Goal: Task Accomplishment & Management: Manage account settings

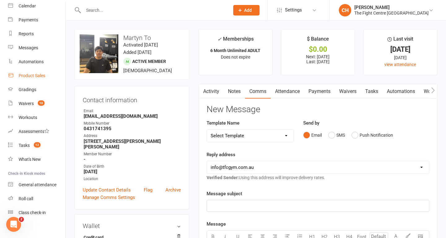
scroll to position [60, 0]
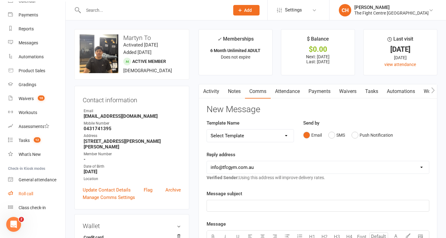
click at [24, 194] on div "Roll call" at bounding box center [26, 193] width 15 height 5
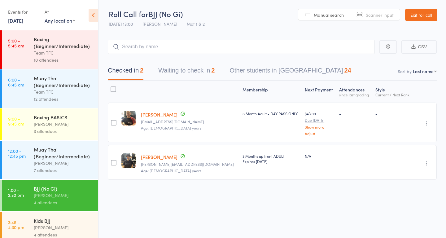
click at [421, 15] on link "Exit roll call" at bounding box center [421, 15] width 32 height 12
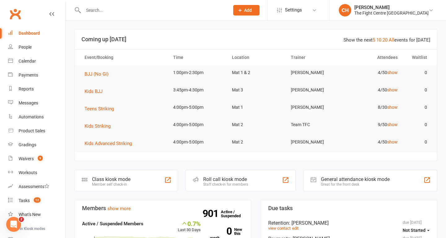
click at [122, 9] on input "text" at bounding box center [153, 10] width 144 height 9
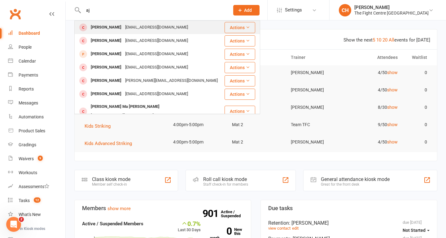
type input "aj"
click at [157, 27] on div "Aj Hunkin ajhunkin30@gmail.com" at bounding box center [149, 27] width 149 height 13
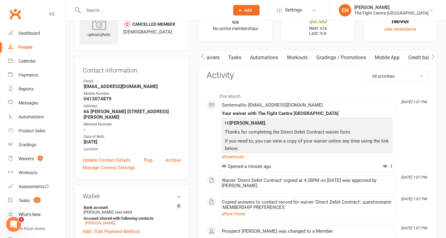
scroll to position [0, 141]
click at [378, 55] on link "Mobile App" at bounding box center [381, 57] width 33 height 14
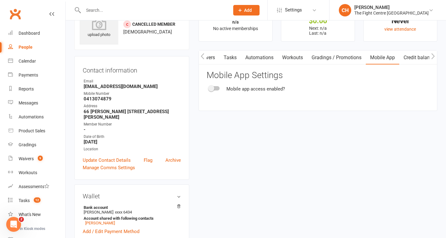
click at [215, 88] on div at bounding box center [214, 88] width 11 height 4
click at [209, 87] on input "checkbox" at bounding box center [209, 87] width 0 height 0
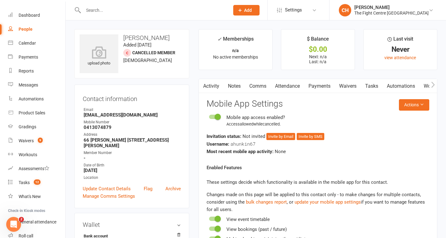
click at [262, 85] on link "Comms" at bounding box center [258, 86] width 26 height 14
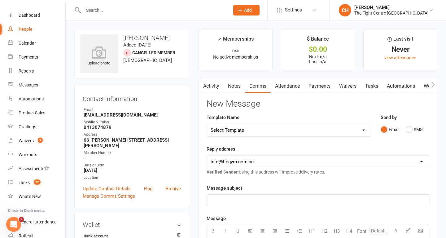
click at [264, 129] on select "Select Template [Email] A Mobile app invitation (1) [Email] Mobile app invitati…" at bounding box center [289, 130] width 164 height 12
select select "48"
click at [207, 124] on select "Select Template [Email] A Mobile app invitation (1) [Email] Mobile app invitati…" at bounding box center [289, 130] width 164 height 12
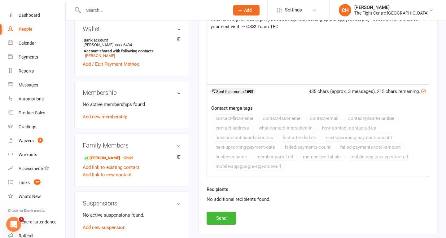
scroll to position [197, 0]
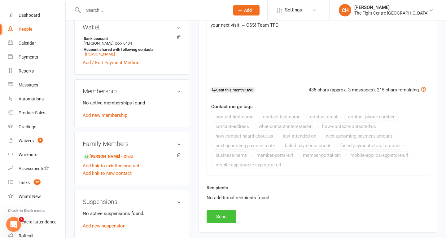
click at [224, 216] on button "Send" at bounding box center [220, 216] width 29 height 13
select select
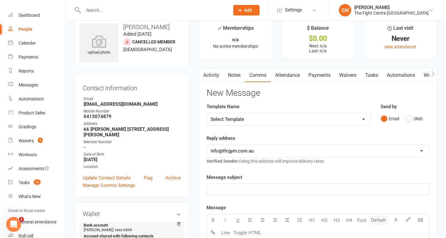
scroll to position [0, 0]
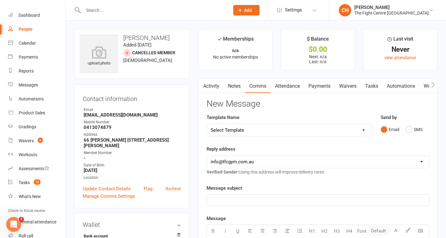
click at [162, 12] on input "text" at bounding box center [153, 10] width 144 height 9
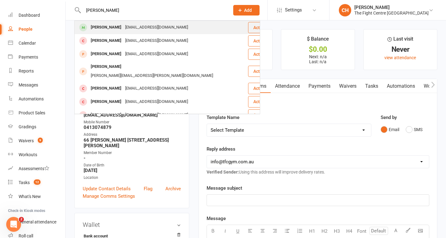
type input "natalie tonner"
click at [141, 26] on div "Ntonner8@gmail.com" at bounding box center [156, 27] width 67 height 9
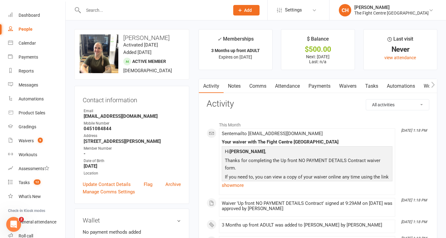
click at [324, 85] on link "Payments" at bounding box center [319, 86] width 31 height 14
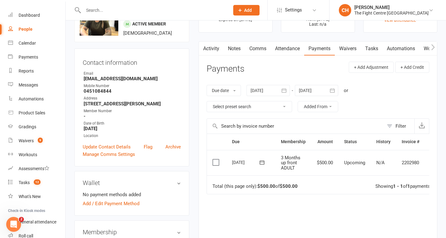
scroll to position [0, 15]
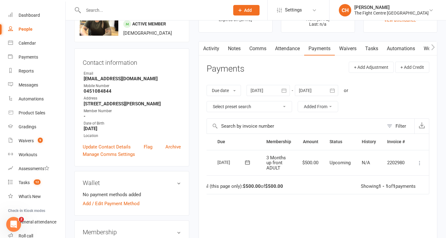
click at [420, 164] on icon at bounding box center [419, 163] width 6 height 6
click at [385, 104] on div "Due date Due date Date paid Date failed Date settled 15 Aug 2025 August 2025 Su…" at bounding box center [317, 99] width 222 height 40
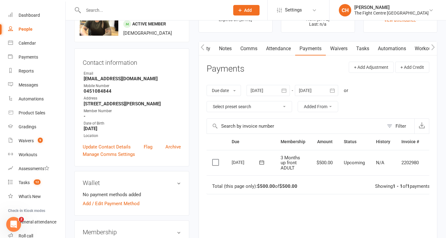
scroll to position [0, 0]
click at [235, 48] on link "Notes" at bounding box center [233, 48] width 21 height 14
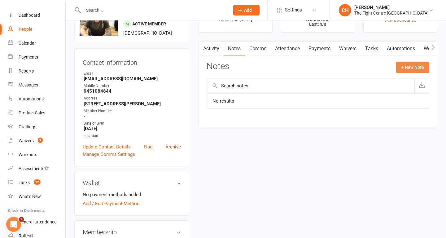
click at [415, 64] on button "+ New Note" at bounding box center [412, 67] width 33 height 11
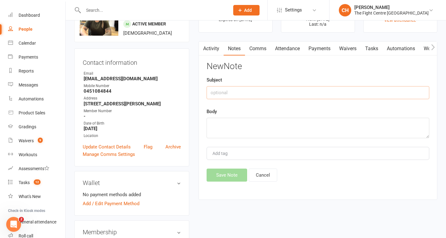
click at [366, 92] on input "text" at bounding box center [317, 92] width 222 height 13
type input "Payment - 3 months upfront"
click at [305, 132] on textarea at bounding box center [317, 128] width 222 height 20
type textarea "p"
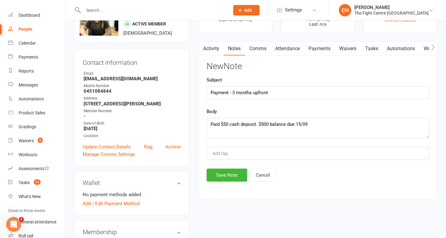
click at [288, 153] on div "Add tag" at bounding box center [317, 153] width 222 height 13
click at [316, 125] on textarea "Paid $50 cash deposit. $500 balance due 15/09" at bounding box center [317, 128] width 222 height 20
type textarea "Paid $50 cash deposit. $500 balance due 15/09."
click at [226, 175] on button "Save Note" at bounding box center [226, 174] width 41 height 13
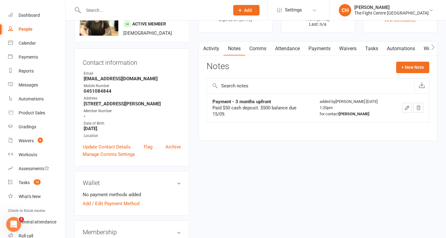
click at [258, 48] on link "Comms" at bounding box center [258, 48] width 26 height 14
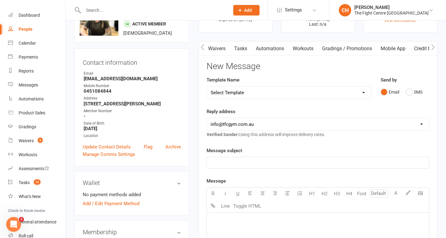
scroll to position [0, 146]
click at [370, 49] on link "Mobile App" at bounding box center [379, 48] width 33 height 14
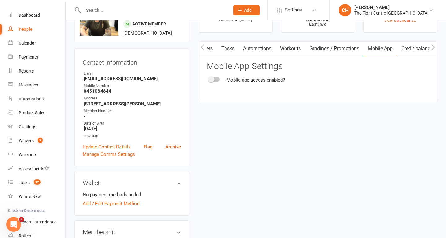
click at [213, 79] on span at bounding box center [211, 79] width 6 height 6
click at [209, 78] on input "checkbox" at bounding box center [209, 78] width 0 height 0
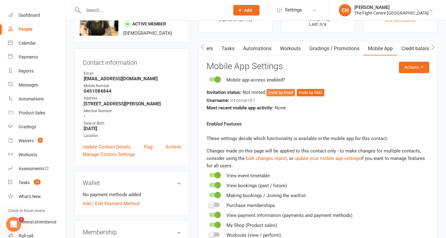
click at [283, 93] on button "Invite by Email" at bounding box center [280, 92] width 29 height 7
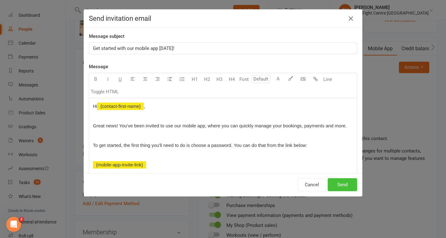
click at [339, 186] on button "Send" at bounding box center [341, 184] width 29 height 13
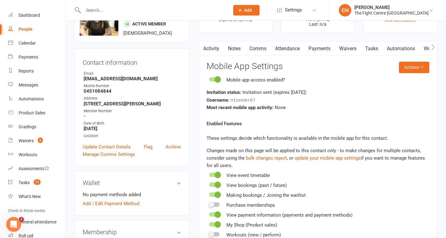
click at [256, 49] on link "Comms" at bounding box center [258, 48] width 26 height 14
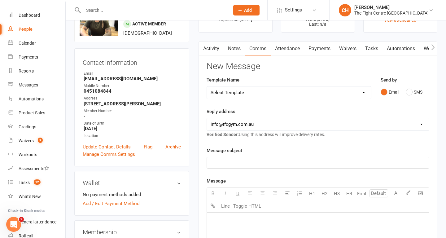
click at [278, 91] on select "Select Template [Email] A Mobile app invitation (1) [Email] Mobile app invitati…" at bounding box center [289, 92] width 164 height 12
select select "47"
click at [207, 86] on select "Select Template [Email] A Mobile app invitation (1) [Email] Mobile app invitati…" at bounding box center [289, 92] width 164 height 12
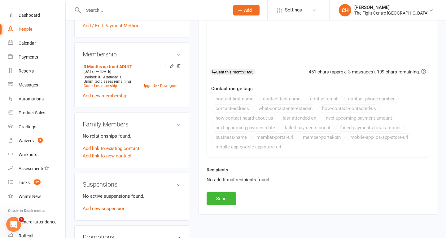
scroll to position [216, 0]
click at [222, 198] on button "Send" at bounding box center [220, 197] width 29 height 13
select select
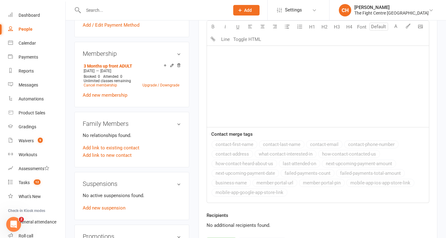
click at [107, 10] on input "text" at bounding box center [153, 10] width 144 height 9
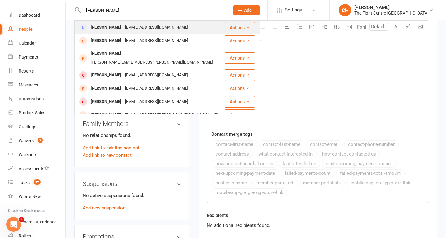
type input "deanne"
click at [123, 25] on div "Deannemarie21@yahoo.com.au" at bounding box center [156, 27] width 67 height 9
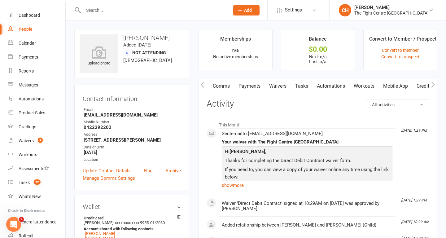
scroll to position [0, 54]
click at [372, 84] on link "Mobile App" at bounding box center [379, 86] width 33 height 14
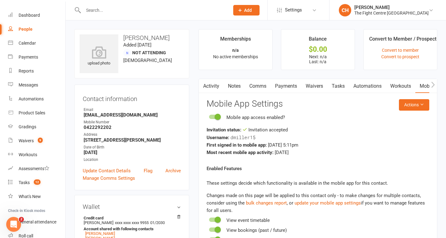
click at [264, 84] on link "Comms" at bounding box center [258, 86] width 26 height 14
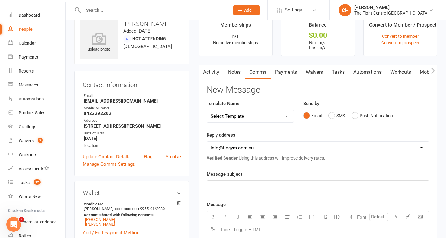
scroll to position [19, 0]
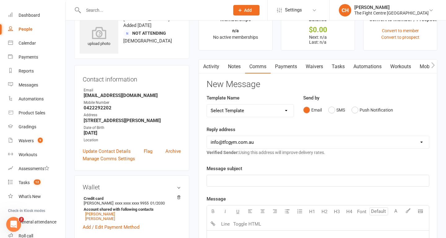
click at [279, 109] on select "Select Template [Email] A Mobile app invitation (1) [Email] Mobile app invitati…" at bounding box center [250, 110] width 87 height 12
select select "48"
click at [207, 104] on select "Select Template [Email] A Mobile app invitation (1) [Email] Mobile app invitati…" at bounding box center [250, 110] width 87 height 12
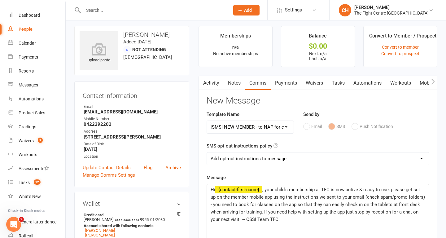
scroll to position [0, 0]
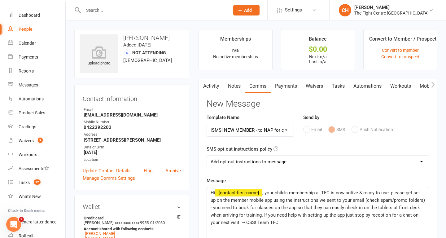
click at [210, 89] on link "Activity" at bounding box center [211, 86] width 25 height 14
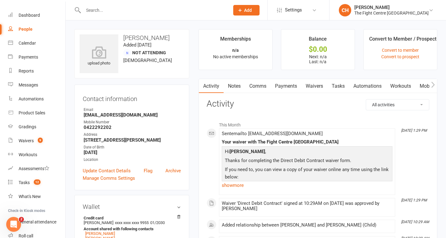
click at [260, 88] on link "Comms" at bounding box center [258, 86] width 26 height 14
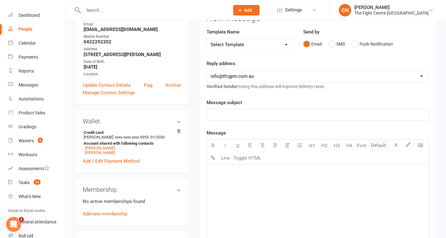
scroll to position [63, 0]
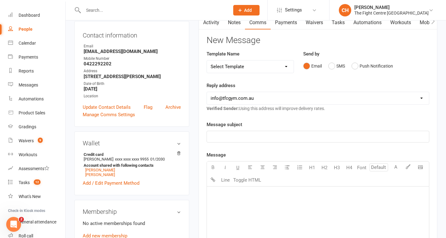
click at [275, 134] on p "﻿" at bounding box center [317, 136] width 214 height 7
click at [268, 68] on select "Select Template [Email] A Mobile app invitation (1) [Email] Mobile app invitati…" at bounding box center [250, 66] width 87 height 12
select select "48"
click at [207, 60] on select "Select Template [Email] A Mobile app invitation (1) [Email] Mobile app invitati…" at bounding box center [250, 66] width 87 height 12
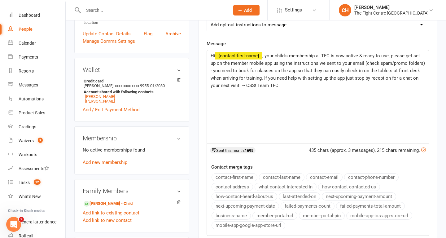
scroll to position [133, 0]
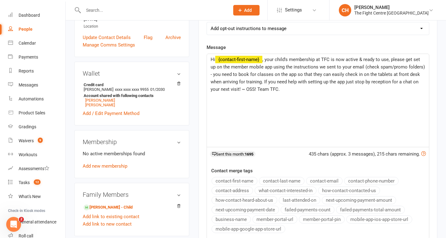
drag, startPoint x: 390, startPoint y: 60, endPoint x: 362, endPoint y: 79, distance: 33.6
click at [362, 79] on span ", your child's membership at TFC is now active & ready to use, please get set u…" at bounding box center [317, 74] width 215 height 35
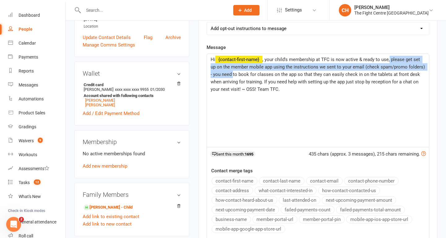
drag, startPoint x: 230, startPoint y: 75, endPoint x: 389, endPoint y: 59, distance: 159.5
click at [389, 59] on span ", your child's membership at TFC is now active & ready to use, please get set u…" at bounding box center [317, 74] width 215 height 35
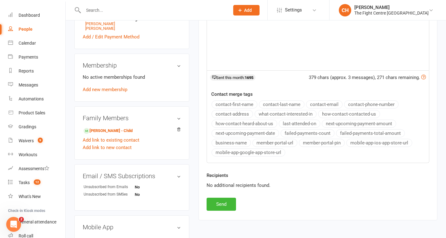
scroll to position [209, 0]
click at [223, 205] on button "Send" at bounding box center [220, 204] width 29 height 13
select select
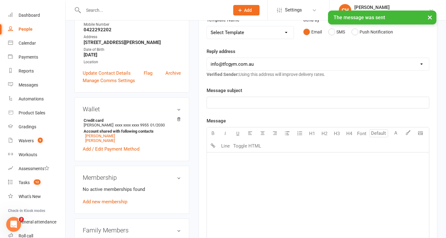
scroll to position [0, 0]
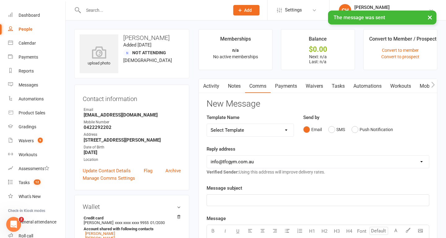
click at [239, 87] on link "Notes" at bounding box center [233, 86] width 21 height 14
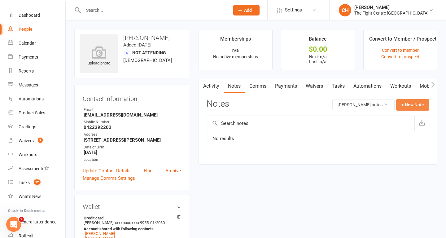
click at [407, 107] on button "+ New Note" at bounding box center [412, 104] width 33 height 11
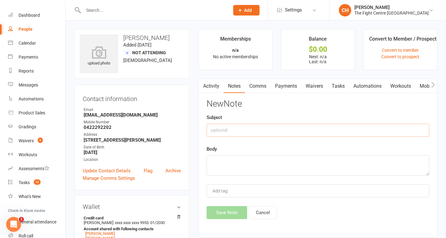
click at [354, 125] on input "text" at bounding box center [317, 129] width 222 height 13
type input "Family Discount Applied"
click at [309, 160] on textarea at bounding box center [317, 165] width 222 height 20
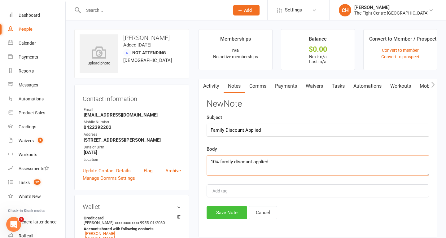
type textarea "10% family discount applied"
click at [229, 211] on button "Save Note" at bounding box center [226, 212] width 41 height 13
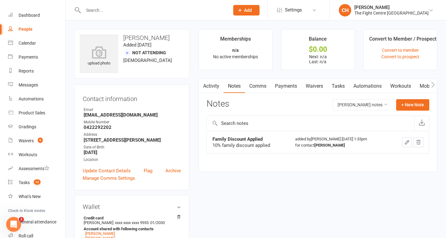
click at [114, 9] on input "text" at bounding box center [153, 10] width 144 height 9
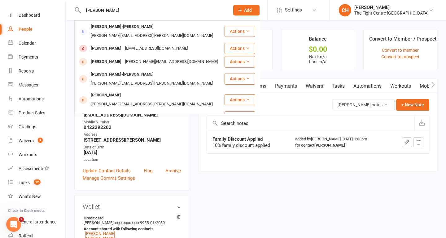
click at [123, 11] on input "frederick burgess" at bounding box center [153, 10] width 144 height 9
click at [126, 11] on input "frederick burgess" at bounding box center [153, 10] width 144 height 9
type input "frederick burgess"
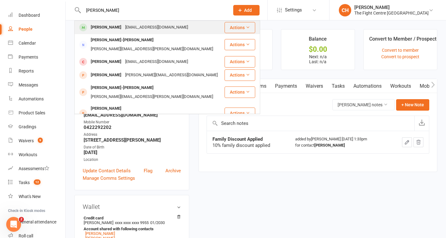
click at [115, 24] on div "Frederick Burgess" at bounding box center [106, 27] width 34 height 9
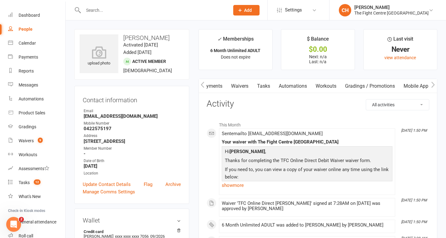
scroll to position [0, 146]
click at [374, 85] on link "Mobile App" at bounding box center [379, 86] width 33 height 14
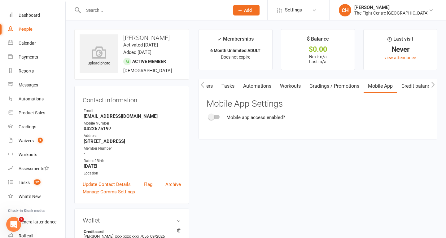
click at [214, 117] on div at bounding box center [214, 116] width 11 height 4
click at [209, 116] on input "checkbox" at bounding box center [209, 116] width 0 height 0
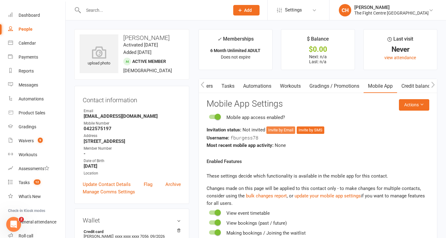
click at [282, 131] on button "Invite by Email" at bounding box center [280, 129] width 29 height 7
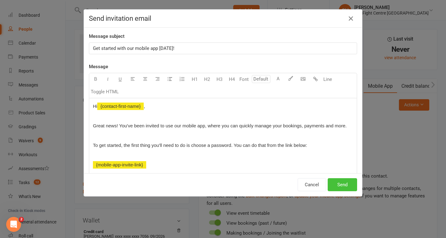
click at [339, 187] on button "Send" at bounding box center [341, 184] width 29 height 13
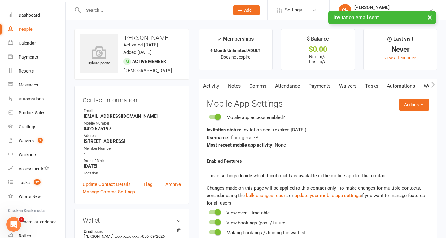
click at [253, 86] on link "Comms" at bounding box center [258, 86] width 26 height 14
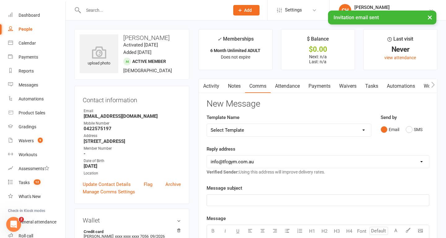
click at [280, 128] on select "Select Template [Email] A Mobile app invitation (1) [Email] Mobile app invitati…" at bounding box center [289, 130] width 164 height 12
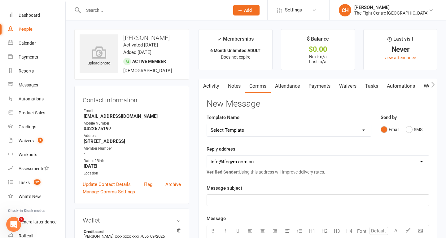
select select "47"
click at [207, 124] on select "Select Template [Email] A Mobile app invitation (1) [Email] Mobile app invitati…" at bounding box center [289, 130] width 164 height 12
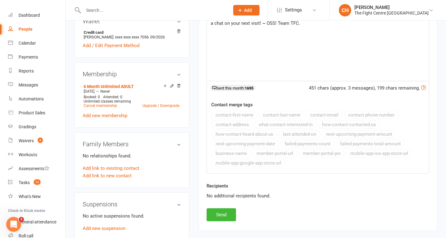
scroll to position [200, 0]
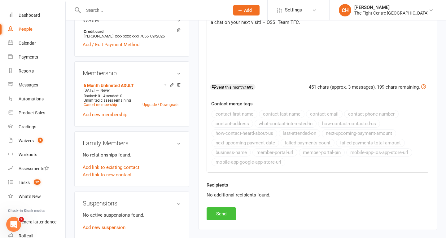
click at [219, 217] on button "Send" at bounding box center [220, 213] width 29 height 13
select select
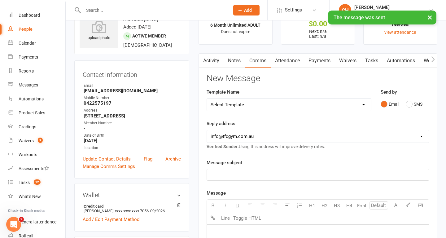
scroll to position [0, 0]
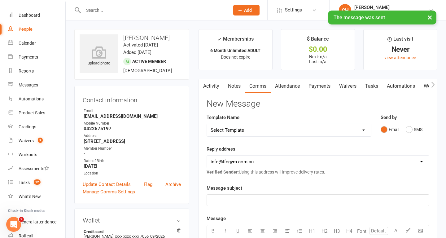
click at [319, 84] on link "Payments" at bounding box center [319, 86] width 31 height 14
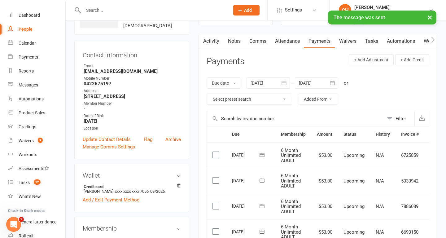
scroll to position [45, 0]
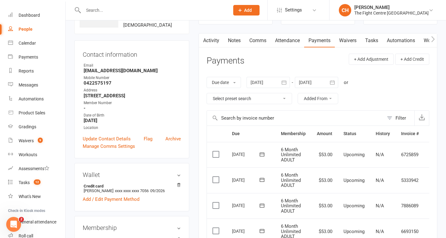
click at [218, 155] on label at bounding box center [216, 154] width 8 height 6
click at [216, 151] on input "checkbox" at bounding box center [214, 151] width 4 height 0
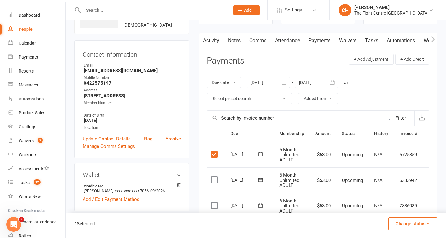
scroll to position [0, 14]
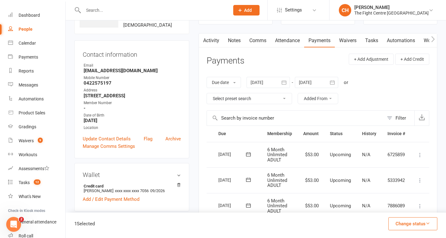
click at [417, 155] on icon at bounding box center [419, 155] width 6 height 6
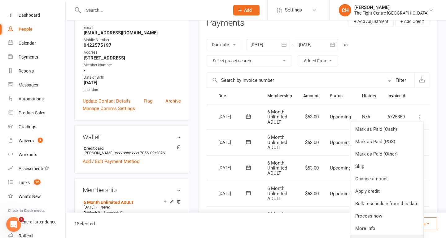
scroll to position [82, 0]
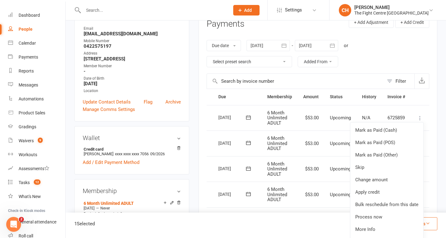
click at [365, 50] on div "Due date Due date Date paid Date failed Date settled 15 Aug 2025 August 2025 Su…" at bounding box center [317, 54] width 222 height 40
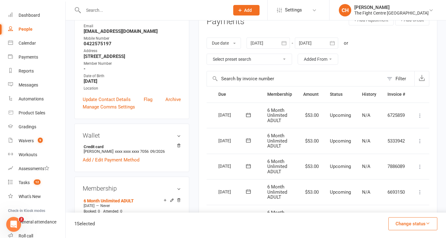
scroll to position [87, 0]
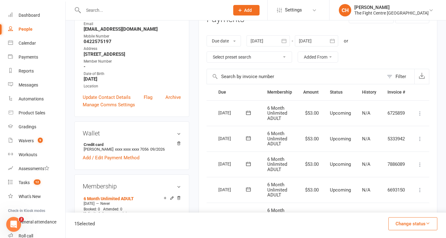
click at [420, 115] on icon at bounding box center [419, 113] width 6 height 6
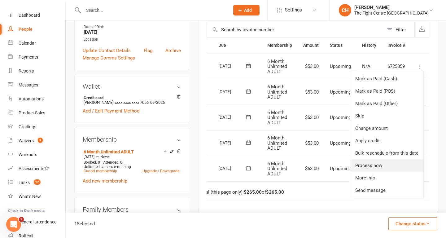
scroll to position [133, 0]
click at [400, 156] on link "Bulk reschedule from this date" at bounding box center [386, 153] width 73 height 12
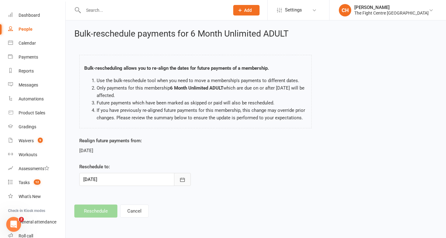
click at [182, 179] on icon "button" at bounding box center [182, 179] width 6 height 6
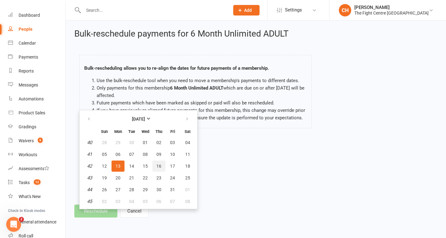
click at [161, 169] on button "16" at bounding box center [158, 165] width 13 height 11
type input "16 Oct 2025"
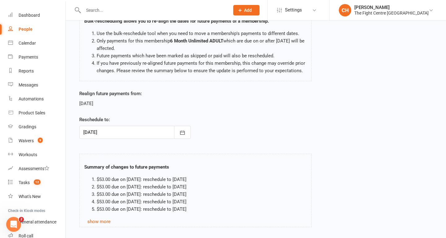
scroll to position [85, 0]
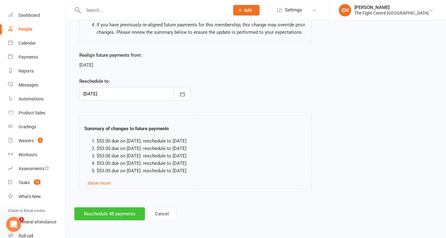
click at [105, 214] on button "Reschedule 48 payments" at bounding box center [109, 213] width 71 height 13
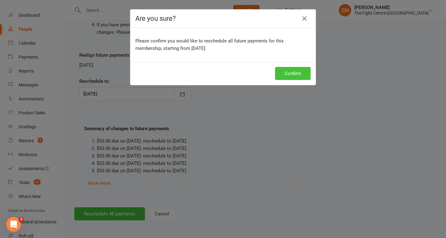
click at [286, 72] on button "Confirm" at bounding box center [293, 73] width 36 height 13
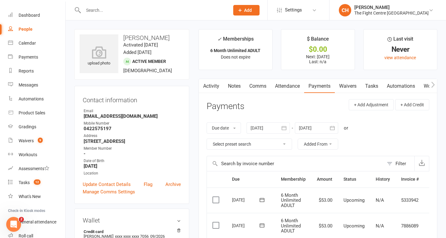
click at [121, 10] on input "text" at bounding box center [153, 10] width 144 height 9
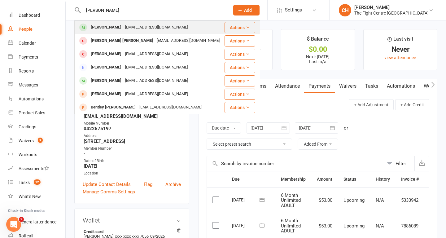
type input "caden bentley"
click at [126, 25] on div "Caden737@hotmail.com" at bounding box center [156, 27] width 67 height 9
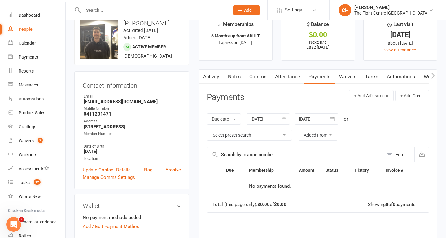
scroll to position [14, 0]
click at [233, 76] on link "Notes" at bounding box center [233, 77] width 21 height 14
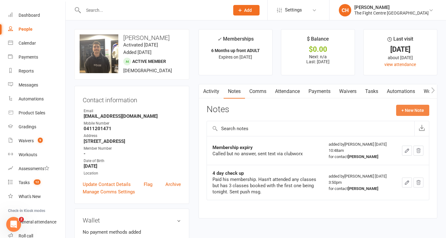
click at [410, 112] on button "+ New Note" at bounding box center [412, 110] width 33 height 11
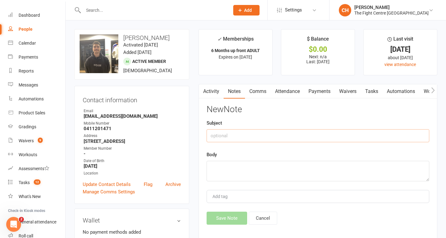
click at [334, 134] on input "text" at bounding box center [317, 135] width 222 height 13
type input "Payment"
click at [252, 170] on textarea at bounding box center [317, 171] width 222 height 20
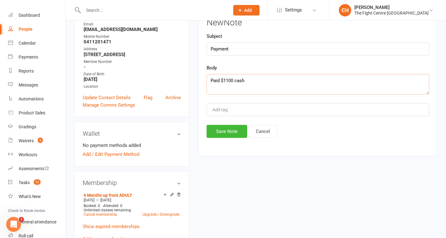
scroll to position [87, 0]
type textarea "Paid $1100 cash 15/09"
click at [233, 133] on button "Save Note" at bounding box center [226, 130] width 41 height 13
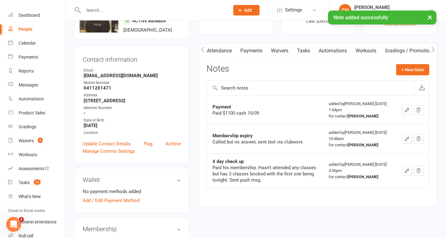
scroll to position [0, 146]
click at [398, 44] on link "Credit balance" at bounding box center [417, 51] width 40 height 14
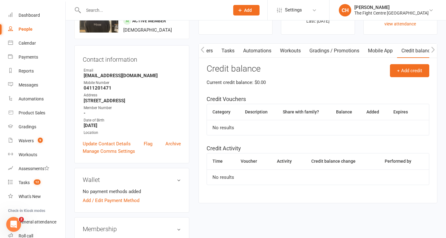
click at [384, 47] on link "Mobile App" at bounding box center [379, 51] width 33 height 14
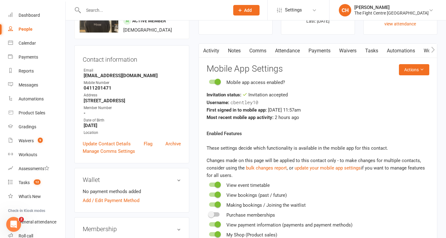
click at [257, 50] on link "Comms" at bounding box center [258, 51] width 26 height 14
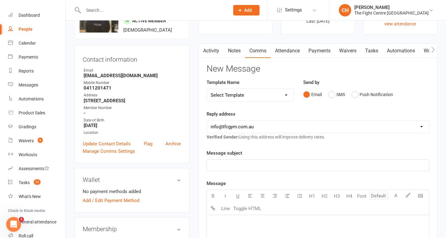
click at [298, 166] on p "﻿" at bounding box center [317, 164] width 214 height 7
click at [279, 95] on select "Select Template [Email] A Mobile app invitation (1) [Email] Mobile app invitati…" at bounding box center [250, 95] width 87 height 12
select select "47"
click at [207, 89] on select "Select Template [Email] A Mobile app invitation (1) [Email] Mobile app invitati…" at bounding box center [250, 95] width 87 height 12
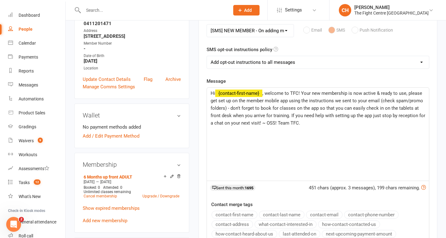
scroll to position [104, 0]
click at [303, 93] on span ", welcome to TFC! Your new membership is now active & ready to use, please get …" at bounding box center [318, 108] width 216 height 35
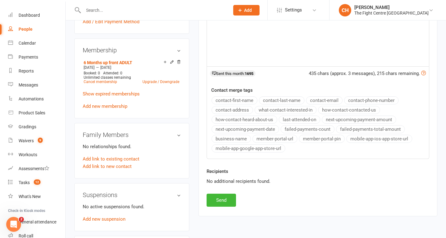
scroll to position [239, 0]
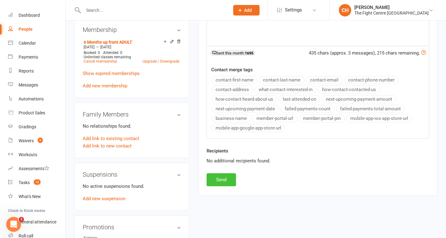
click at [230, 181] on button "Send" at bounding box center [220, 179] width 29 height 13
select select
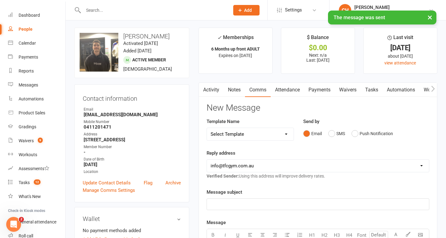
scroll to position [0, 0]
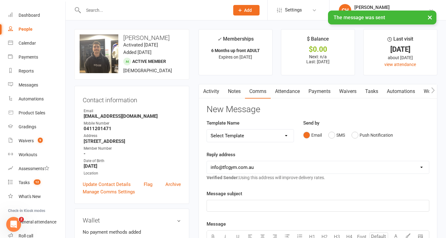
click at [323, 90] on link "Payments" at bounding box center [319, 91] width 31 height 14
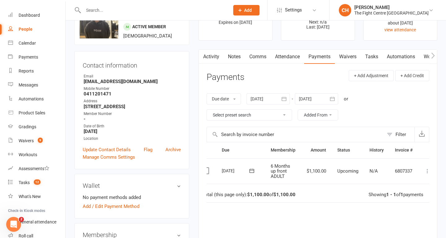
scroll to position [0, 19]
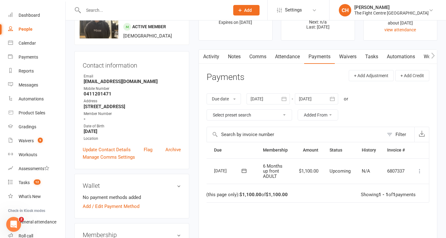
click at [420, 172] on icon at bounding box center [419, 171] width 6 height 6
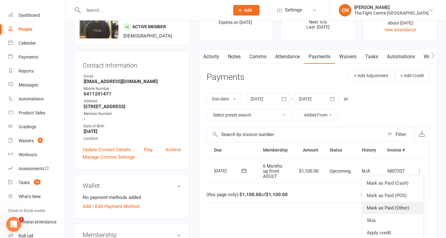
click at [397, 210] on link "Mark as Paid (Other)" at bounding box center [391, 207] width 61 height 12
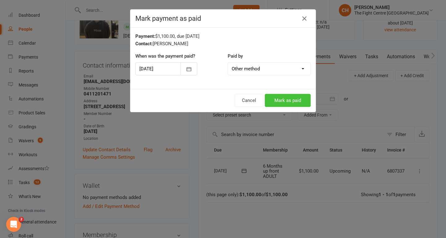
click at [274, 101] on button "Mark as paid" at bounding box center [288, 100] width 46 height 13
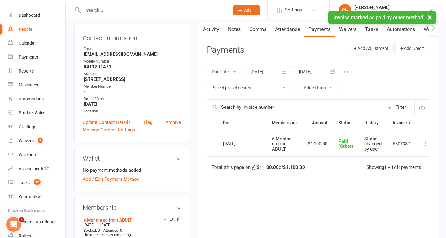
scroll to position [0, 0]
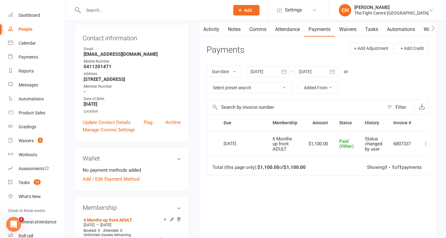
click at [107, 13] on input "text" at bounding box center [153, 10] width 144 height 9
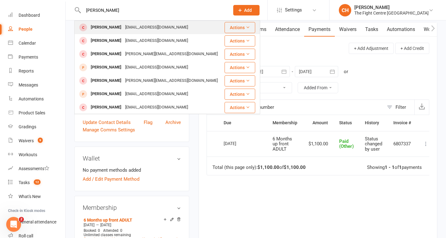
type input "cameron cass"
click at [114, 28] on div "Cameron Cassidy" at bounding box center [106, 27] width 34 height 9
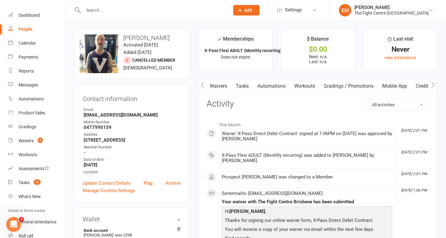
scroll to position [0, 146]
click at [385, 87] on link "Mobile App" at bounding box center [379, 86] width 33 height 14
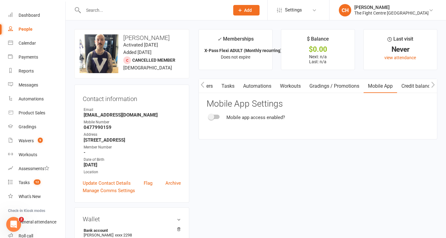
click at [215, 117] on div at bounding box center [214, 116] width 11 height 4
click at [209, 116] on input "checkbox" at bounding box center [209, 116] width 0 height 0
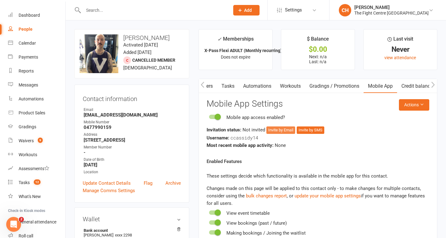
click at [275, 129] on button "Invite by Email" at bounding box center [280, 129] width 29 height 7
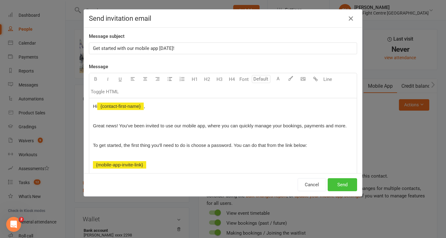
click at [341, 186] on button "Send" at bounding box center [341, 184] width 29 height 13
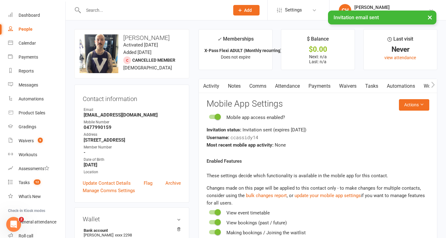
click at [257, 87] on link "Comms" at bounding box center [258, 86] width 26 height 14
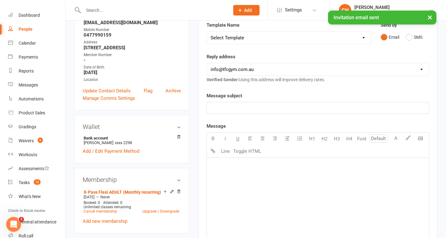
scroll to position [91, 0]
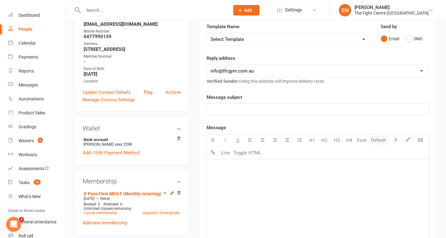
click at [247, 38] on select "Select Template [Email] A Mobile app invitation (1) [Email] Mobile app invitati…" at bounding box center [289, 39] width 164 height 12
select select "47"
click at [207, 33] on select "Select Template [Email] A Mobile app invitation (1) [Email] Mobile app invitati…" at bounding box center [289, 39] width 164 height 12
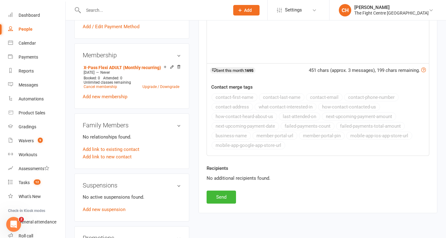
scroll to position [217, 0]
click at [232, 192] on button "Send" at bounding box center [220, 196] width 29 height 13
select select
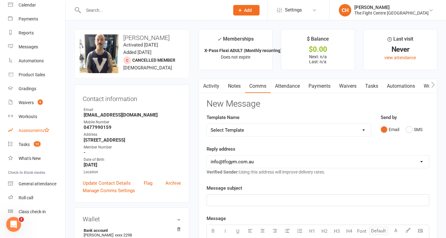
scroll to position [60, 0]
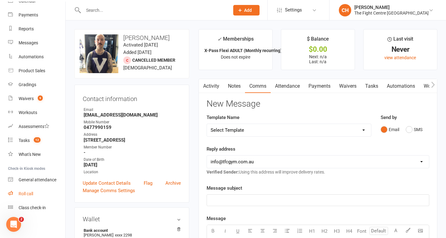
click at [28, 193] on div "Roll call" at bounding box center [26, 193] width 15 height 5
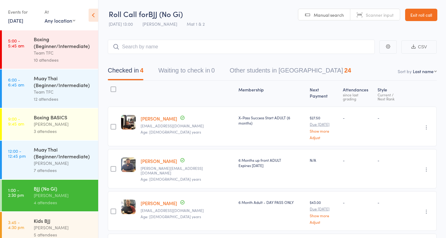
click at [23, 19] on link "15 Sep, 2025" at bounding box center [15, 20] width 15 height 7
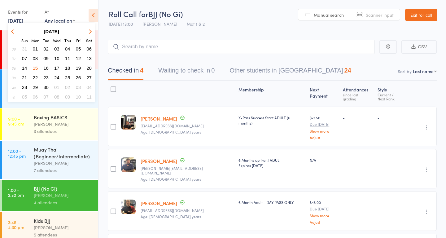
click at [78, 58] on span "12" at bounding box center [78, 58] width 5 height 5
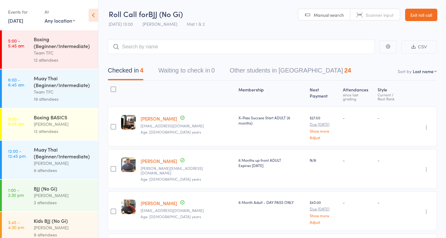
click at [52, 47] on div "Boxing (Beginner/Intermediate)" at bounding box center [63, 43] width 59 height 14
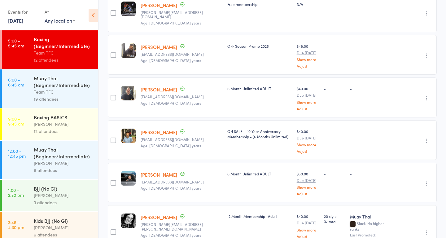
scroll to position [35, 0]
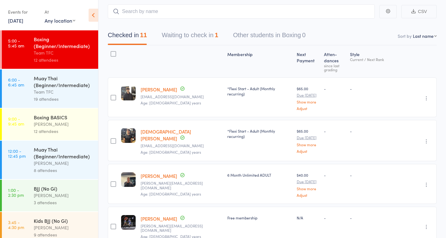
click at [203, 37] on button "Waiting to check in 1" at bounding box center [189, 36] width 56 height 16
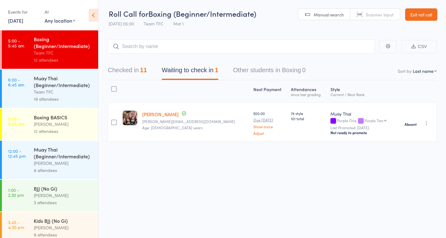
scroll to position [0, 0]
click at [62, 86] on div "Muay Thai (Beginner/Intermediate)" at bounding box center [63, 82] width 59 height 14
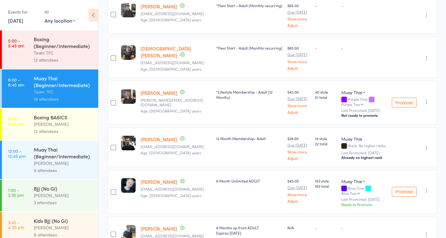
scroll to position [42, 0]
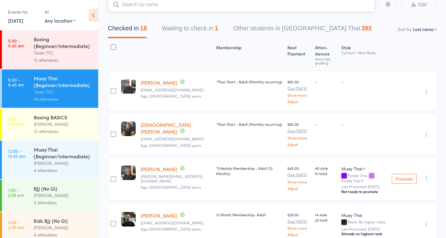
click at [188, 24] on button "Waiting to check in 1" at bounding box center [189, 30] width 56 height 16
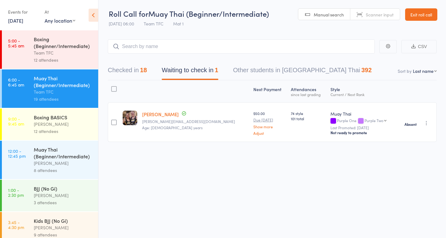
click at [65, 117] on div "Boxing BASICS" at bounding box center [63, 117] width 59 height 7
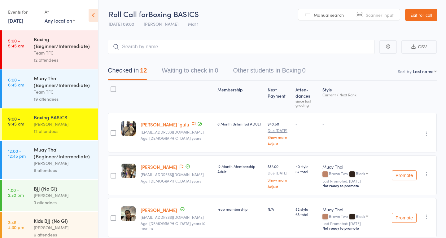
click at [56, 157] on div "Muay Thai (Beginner/Intermediate)" at bounding box center [63, 153] width 59 height 14
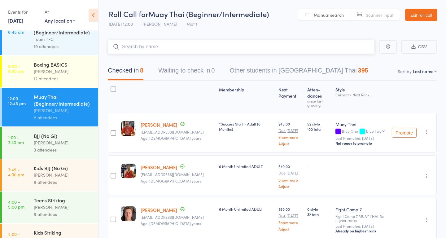
scroll to position [54, 0]
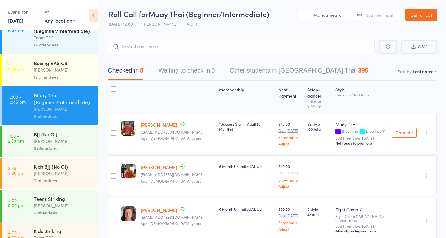
click at [51, 141] on div "[PERSON_NAME]" at bounding box center [63, 140] width 59 height 7
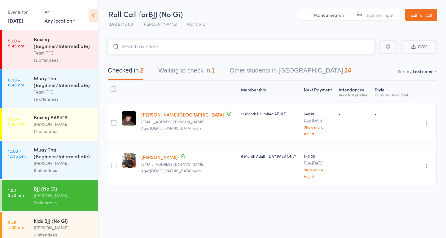
click at [171, 70] on button "Waiting to check in 1" at bounding box center [186, 72] width 56 height 16
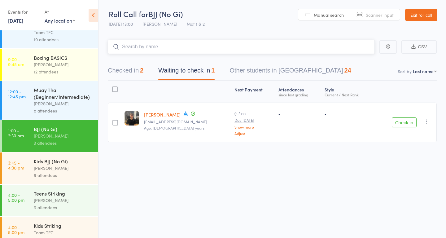
scroll to position [63, 0]
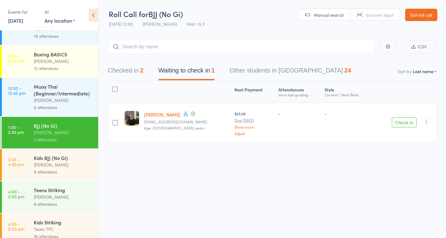
click at [48, 161] on div "[PERSON_NAME]" at bounding box center [63, 164] width 59 height 7
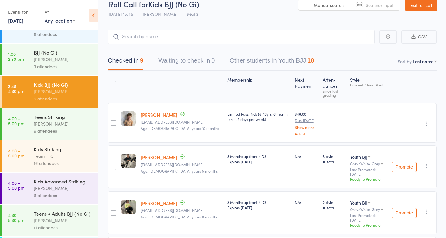
scroll to position [136, 0]
click at [58, 113] on div "Teens Striking" at bounding box center [63, 116] width 59 height 7
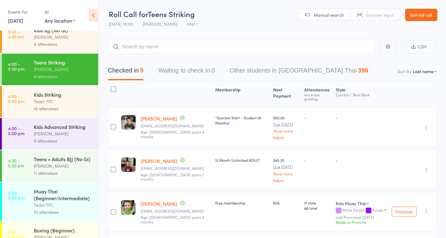
click at [83, 98] on div "Team TFC" at bounding box center [63, 101] width 59 height 7
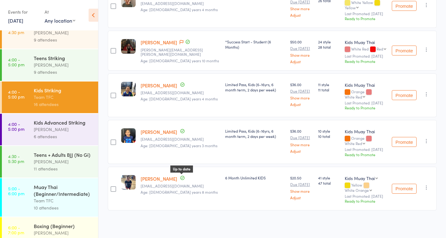
scroll to position [687, 0]
click at [71, 144] on div "Kids Advanced Striking Dan Hearn 6 attendees" at bounding box center [66, 130] width 64 height 32
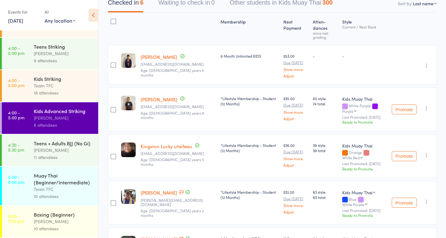
scroll to position [67, 0]
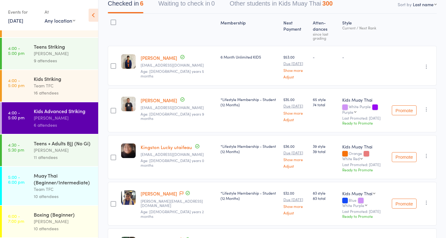
click at [71, 149] on div "[PERSON_NAME]" at bounding box center [63, 149] width 59 height 7
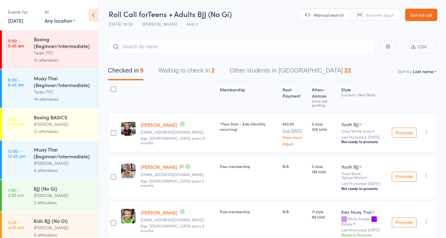
click at [192, 75] on button "Waiting to check in 2" at bounding box center [186, 72] width 56 height 16
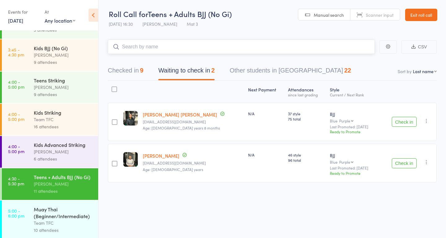
scroll to position [206, 0]
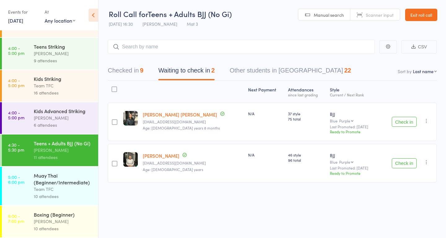
click at [52, 184] on div "Muay Thai (Beginner/Intermediate)" at bounding box center [63, 179] width 59 height 14
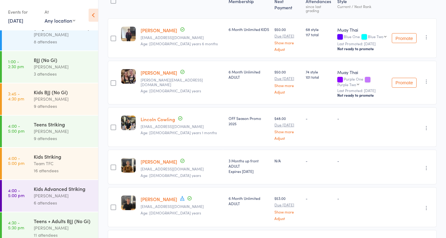
scroll to position [206, 0]
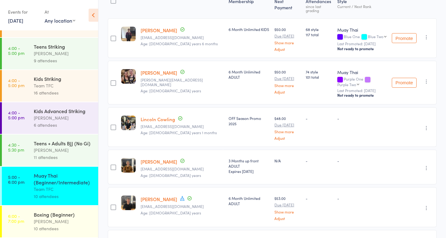
click at [50, 216] on div "Boxing (Beginner)" at bounding box center [63, 214] width 59 height 7
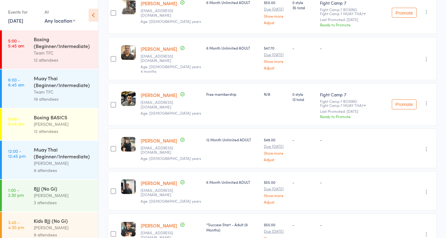
scroll to position [331, 0]
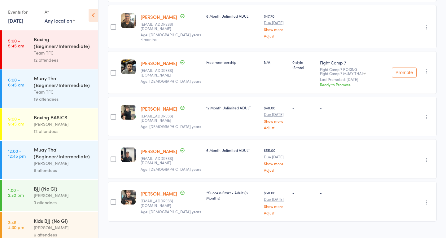
click at [23, 22] on link "12 Sep, 2025" at bounding box center [15, 20] width 15 height 7
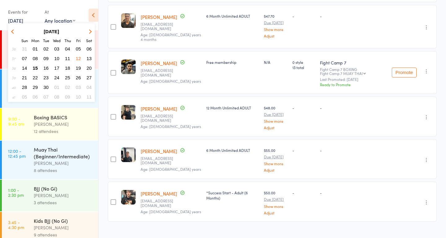
click at [88, 59] on span "13" at bounding box center [88, 58] width 5 height 5
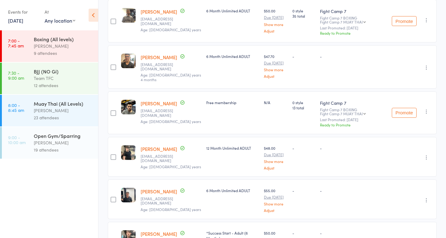
scroll to position [290, 0]
click at [44, 43] on div "[PERSON_NAME]" at bounding box center [63, 45] width 59 height 7
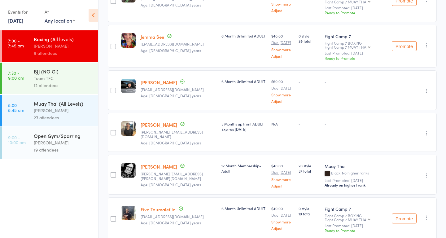
scroll to position [274, 0]
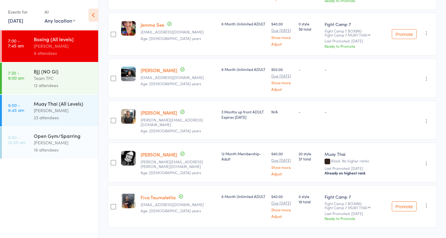
click at [46, 79] on div "Team TFC" at bounding box center [63, 78] width 59 height 7
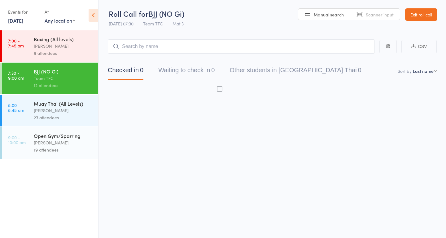
scroll to position [0, 0]
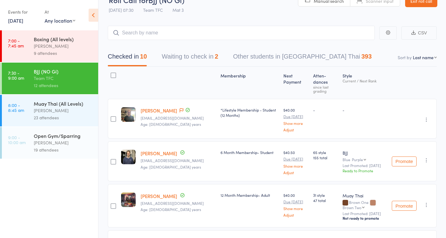
click at [177, 56] on button "Waiting to check in 2" at bounding box center [189, 58] width 56 height 16
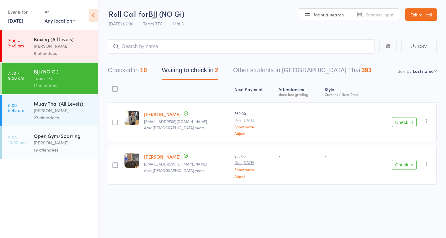
click at [43, 107] on div "[PERSON_NAME]" at bounding box center [63, 110] width 59 height 7
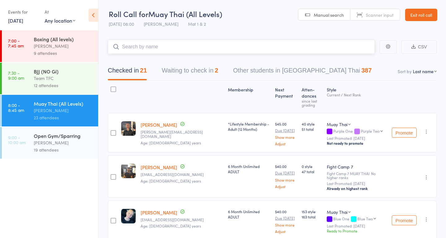
click at [187, 70] on button "Waiting to check in 2" at bounding box center [189, 72] width 56 height 16
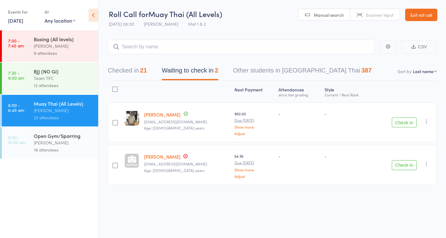
click at [62, 134] on div "Open Gym/Sparring" at bounding box center [63, 135] width 59 height 7
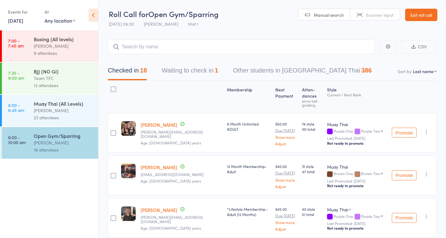
click at [183, 69] on button "Waiting to check in 1" at bounding box center [189, 72] width 56 height 16
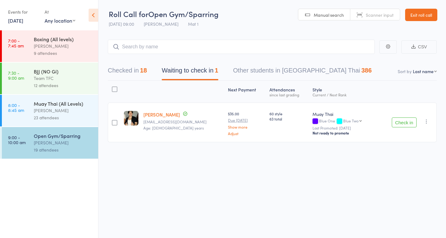
click at [433, 13] on link "Exit roll call" at bounding box center [421, 15] width 32 height 12
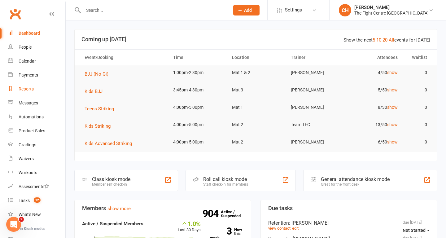
click at [28, 90] on div "Reports" at bounding box center [26, 88] width 15 height 5
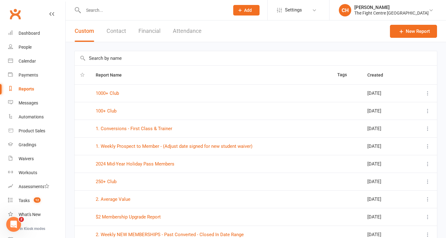
click at [103, 7] on input "text" at bounding box center [153, 10] width 144 height 9
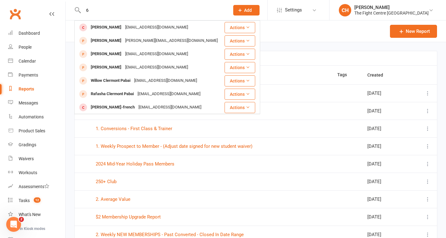
type input "6"
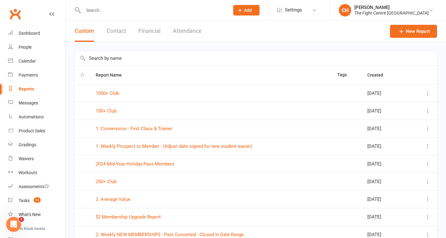
click at [113, 60] on input "text" at bounding box center [256, 58] width 362 height 14
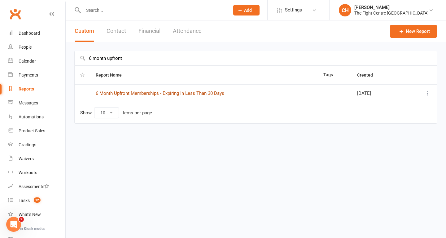
type input "6 month upfront"
click at [143, 94] on link "6 Month Upfront Memberships - Expiring In Less Than 30 Days" at bounding box center [160, 93] width 128 height 6
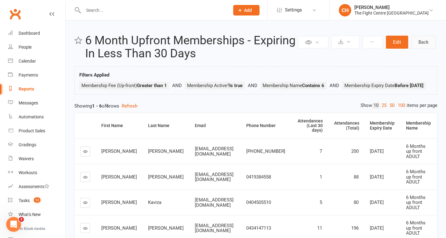
click at [424, 40] on link "Back" at bounding box center [423, 42] width 24 height 13
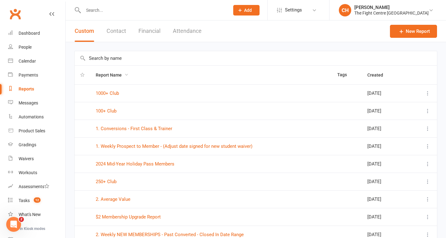
click at [119, 73] on span "Report Name" at bounding box center [112, 74] width 33 height 5
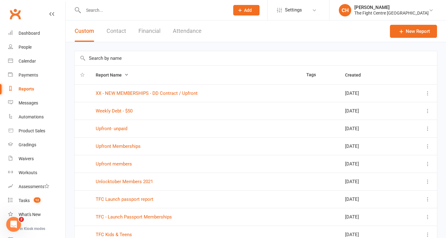
click at [118, 58] on input "text" at bounding box center [256, 58] width 362 height 14
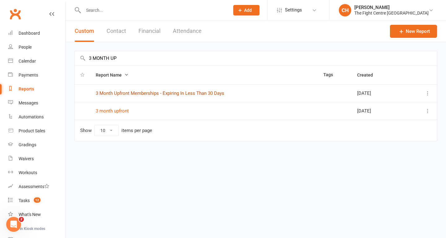
type input "3 MONTH UP"
click at [139, 93] on link "3 Month Upfront Memberships - Expiring In Less Than 30 Days" at bounding box center [160, 93] width 128 height 6
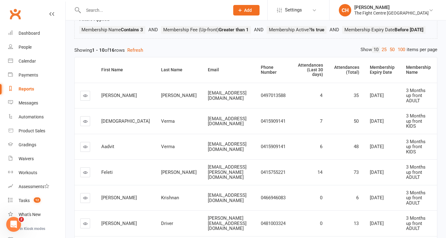
scroll to position [53, 0]
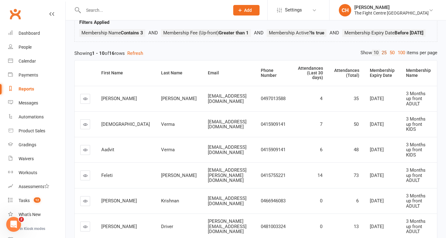
click at [385, 56] on link "25" at bounding box center [384, 53] width 8 height 6
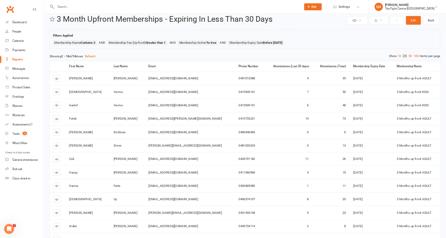
scroll to position [0, 0]
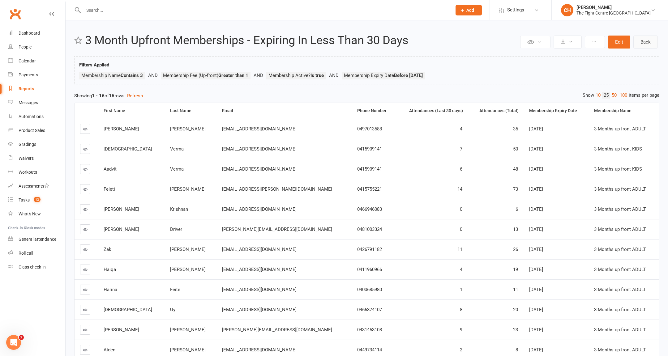
click at [445, 41] on link "Back" at bounding box center [646, 42] width 24 height 13
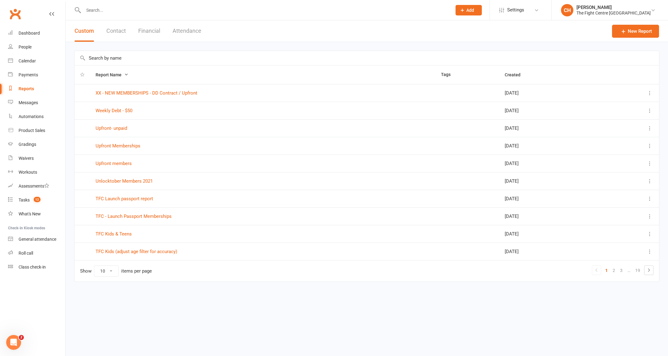
click at [117, 60] on input "text" at bounding box center [367, 58] width 585 height 14
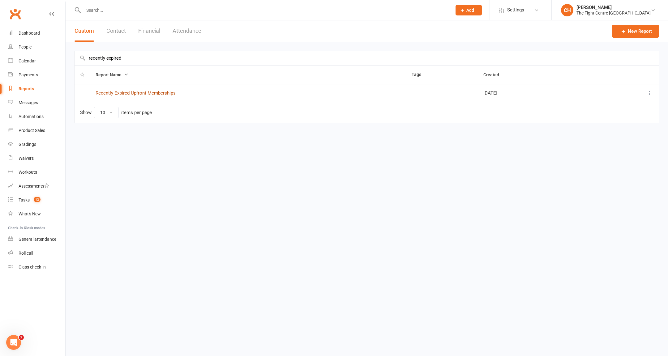
type input "recently expired"
click at [153, 95] on link "Recently Expired Upfront Memberships" at bounding box center [136, 93] width 80 height 6
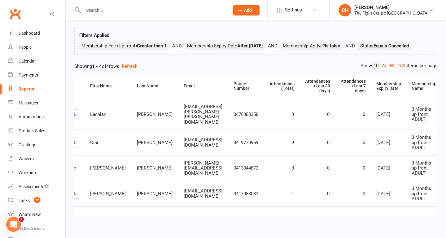
scroll to position [0, 13]
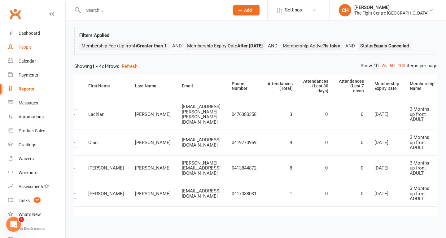
click at [24, 49] on div "People" at bounding box center [25, 47] width 13 height 5
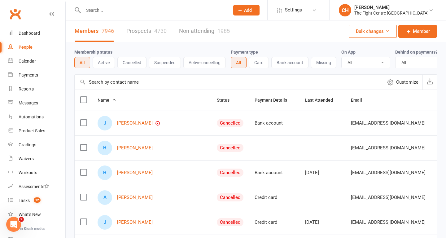
click at [115, 11] on input "text" at bounding box center [153, 10] width 144 height 9
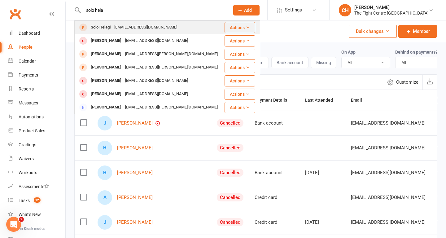
type input "solo hela"
click at [108, 30] on div "Solo Helagi" at bounding box center [101, 27] width 24 height 9
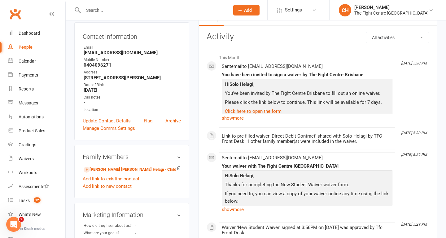
scroll to position [62, 0]
click at [136, 6] on input "text" at bounding box center [153, 10] width 144 height 9
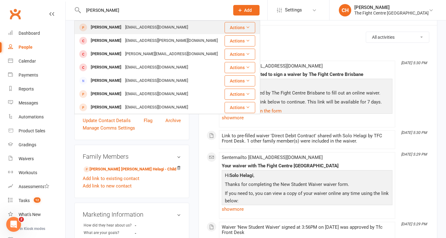
type input "bianca b"
click at [128, 28] on div "Bianca.boca99@gmail.com" at bounding box center [156, 27] width 67 height 9
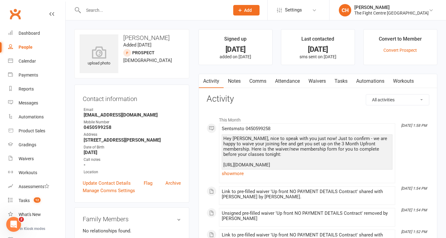
click at [260, 80] on link "Comms" at bounding box center [258, 81] width 26 height 14
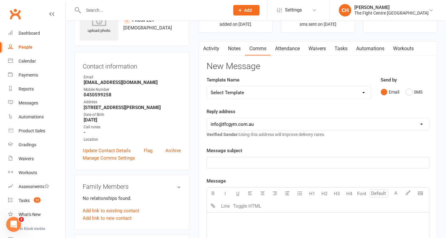
scroll to position [32, 0]
click at [208, 52] on link "Activity" at bounding box center [211, 49] width 25 height 14
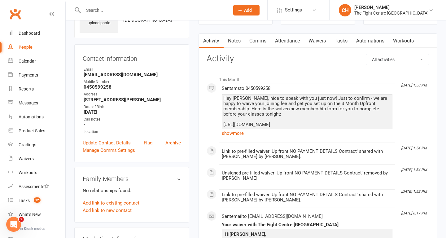
scroll to position [31, 0]
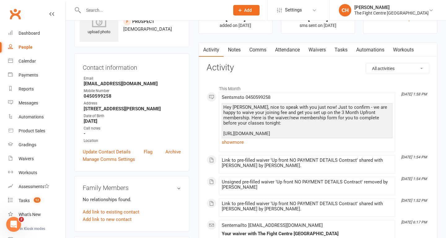
click at [259, 50] on link "Comms" at bounding box center [258, 50] width 26 height 14
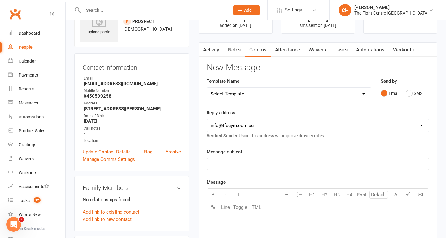
click at [268, 94] on select "Select Template [Email] A Mobile app invitation (1) [Email] Mobile app invitati…" at bounding box center [289, 94] width 164 height 12
click at [209, 51] on link "Activity" at bounding box center [211, 50] width 25 height 14
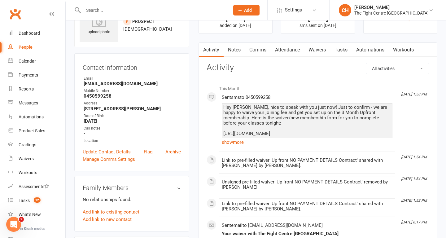
click at [252, 50] on link "Comms" at bounding box center [258, 50] width 26 height 14
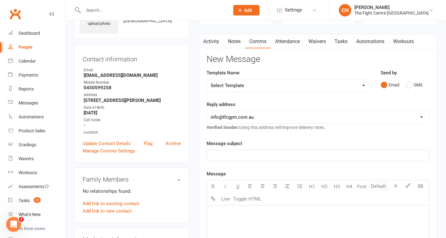
scroll to position [32, 0]
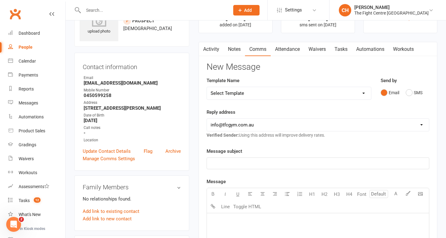
click at [254, 95] on select "Select Template [Email] A Mobile app invitation (1) [Email] Mobile app invitati…" at bounding box center [289, 93] width 164 height 12
click at [414, 93] on button "SMS" at bounding box center [413, 93] width 17 height 12
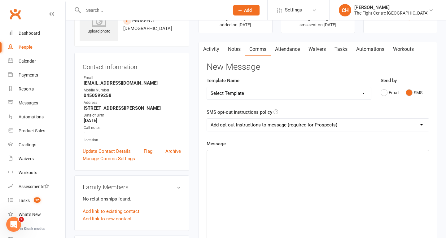
scroll to position [81, 0]
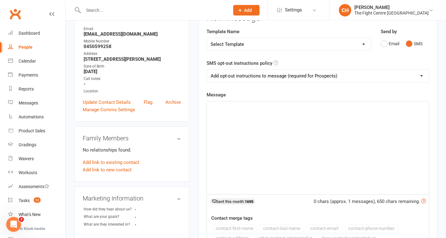
click at [263, 132] on div "﻿" at bounding box center [318, 147] width 222 height 93
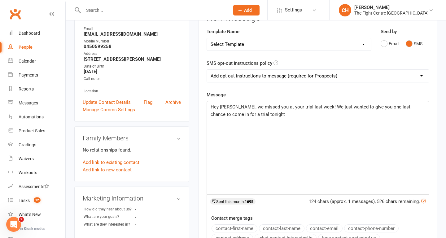
click at [226, 115] on span "Hey Bianca, we missed you at your trial last week! We just wanted to give you o…" at bounding box center [310, 110] width 201 height 13
click at [321, 118] on p "Hey Bianca, we missed you at your trial last week! We just wanted to give you o…" at bounding box center [317, 110] width 214 height 15
click at [316, 108] on span "Hey Bianca, we missed you at your trial last week! We just wanted to give you o…" at bounding box center [310, 110] width 201 height 13
click at [339, 107] on span "Hey Bianca, we missed you at your trial last week! As our spots are limited, we…" at bounding box center [315, 110] width 210 height 13
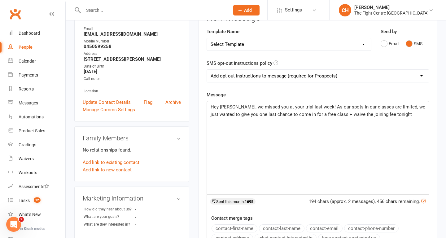
click at [413, 115] on p "Hey Bianca, we missed you at your trial last week! As our spots in our classes …" at bounding box center [317, 110] width 214 height 15
click at [240, 121] on span "Hey Bianca, we missed you at your trial last week! As our spots in our classes …" at bounding box center [318, 114] width 216 height 20
click at [281, 123] on p "Hey Bianca, we missed you at your trial last week! As our spots in our classes …" at bounding box center [317, 114] width 214 height 22
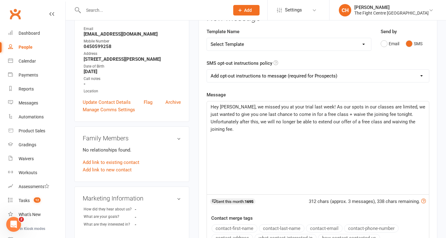
click at [250, 143] on div "Hey Bianca, we missed you at your trial last week! As our spots in our classes …" at bounding box center [318, 147] width 222 height 93
click at [407, 122] on span "Hey Bianca, we missed you at your trial last week! As our spots in our classes …" at bounding box center [318, 118] width 216 height 28
click at [357, 141] on div "Hey Bianca, we missed you at your trial last week! As our spots in our classes …" at bounding box center [318, 147] width 222 height 93
click at [381, 122] on span "Hey Bianca, we missed you at your trial last week! As our spots in our classes …" at bounding box center [318, 114] width 216 height 20
click at [414, 127] on div "Hey Bianca, we missed you at your trial last week! As our spots in our classes …" at bounding box center [318, 147] width 222 height 93
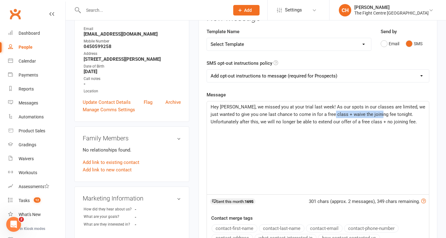
drag, startPoint x: 385, startPoint y: 114, endPoint x: 339, endPoint y: 116, distance: 46.4
click at [339, 116] on span "Hey Bianca, we missed you at your trial last week! As our spots in our classes …" at bounding box center [318, 114] width 216 height 20
click at [353, 115] on span "Hey Bianca, we missed you at your trial last week! As our spots in our classes …" at bounding box center [318, 114] width 216 height 20
click at [380, 137] on div "Hey Bianca, we missed you at your trial last week! As our spots in our classes …" at bounding box center [318, 147] width 222 height 93
click at [384, 124] on span "Hey Bianca, we missed you at your trial last week! As our spots in our classes …" at bounding box center [318, 118] width 216 height 28
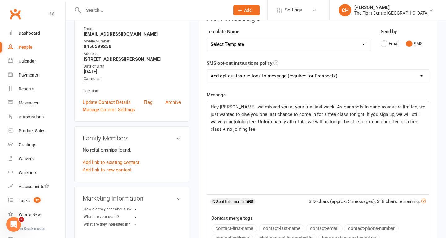
click at [369, 123] on span "Hey Bianca, we missed you at your trial last week! As our spots in our classes …" at bounding box center [318, 118] width 216 height 28
drag, startPoint x: 387, startPoint y: 123, endPoint x: 390, endPoint y: 131, distance: 9.1
click at [390, 131] on p "Hey Bianca, we missed you at your trial last week! As our spots in our classes …" at bounding box center [317, 118] width 214 height 30
click at [392, 107] on span "Hey Bianca, we missed you at your trial last week! As our spots in our classes …" at bounding box center [318, 118] width 216 height 28
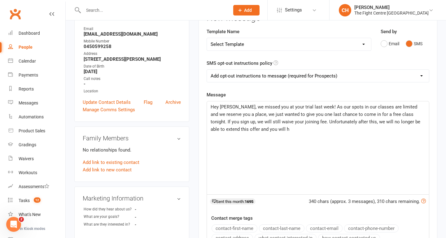
click at [385, 145] on div "Hey Bianca, we missed you at your trial last week! As our spots in our classes …" at bounding box center [318, 147] width 222 height 93
click at [215, 123] on span "Hey Bianca, we missed you at your trial last week! As our spots in our classes …" at bounding box center [315, 118] width 211 height 28
click at [393, 114] on span "Hey Bianca, we missed you at your trial last week! As our spots in our classes …" at bounding box center [315, 118] width 211 height 28
click at [347, 125] on p "Hey Bianca, we missed you at your trial last week! As our spots in our classes …" at bounding box center [317, 118] width 214 height 30
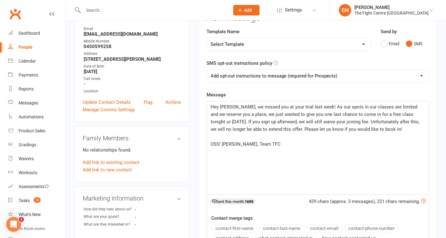
click at [236, 107] on span "Hey Bianca, we missed you at your trial last week! As our spots in our classes …" at bounding box center [315, 118] width 210 height 28
click at [293, 145] on p "OSS! Chloe, Team TFC" at bounding box center [317, 143] width 214 height 7
click at [222, 121] on span "Hey Bianca, we missed you at your trial last week! As our spots in our classes …" at bounding box center [315, 118] width 210 height 28
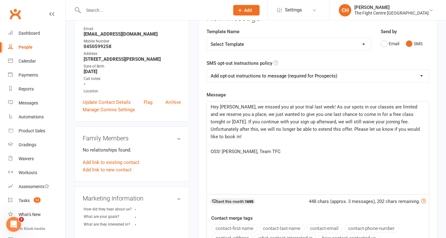
click at [299, 140] on p "﻿" at bounding box center [317, 143] width 214 height 7
click at [269, 148] on p "OSS! Chloe, Team TFC" at bounding box center [317, 151] width 214 height 7
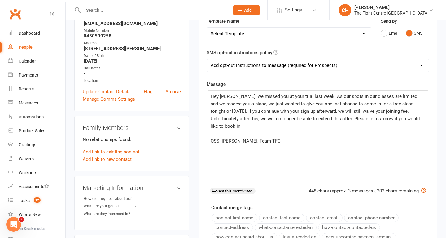
scroll to position [91, 0]
click at [378, 98] on span "Hey Bianca, we missed you at your trial last week! As our spots in our classes …" at bounding box center [315, 111] width 210 height 35
click at [329, 99] on span "Hey Bianca, we missed you at your trial last week! As our spots in our classes …" at bounding box center [315, 111] width 210 height 35
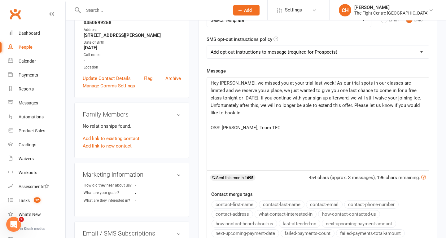
scroll to position [106, 0]
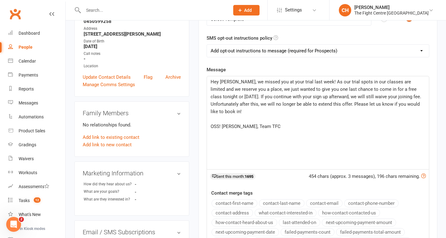
click at [234, 123] on span "OSS! Chloe, Team TFC" at bounding box center [245, 126] width 70 height 6
click at [299, 127] on div "Hey Bianca, we missed you at your trial last week! As our trial spots in our cl…" at bounding box center [318, 122] width 222 height 93
click at [236, 123] on span "OSS! Chloe - Team TFC" at bounding box center [245, 126] width 71 height 6
click at [273, 124] on div "Hey Bianca, we missed you at your trial last week! As our trial spots in our cl…" at bounding box center [318, 122] width 222 height 93
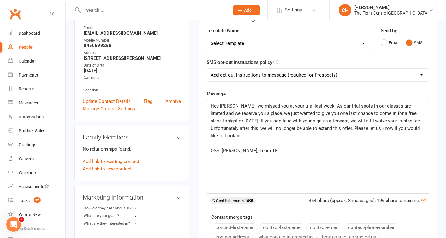
scroll to position [62, 0]
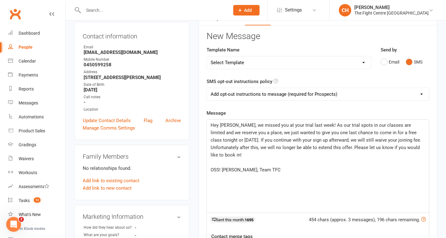
click at [226, 133] on span "Hey Bianca, we missed you at your trial last week! As our trial spots in our cl…" at bounding box center [316, 139] width 212 height 35
click at [251, 132] on span "Hey Bianca, we missed you at your trial last week! As our trial spots in our cl…" at bounding box center [316, 139] width 212 height 35
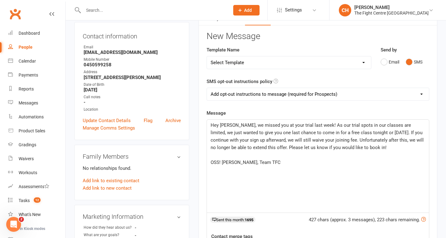
click at [298, 151] on p "﻿" at bounding box center [317, 154] width 214 height 7
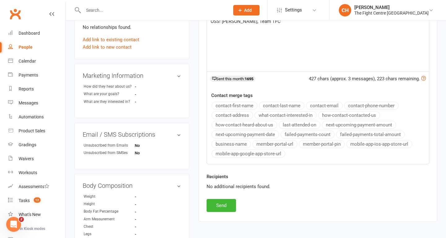
scroll to position [208, 0]
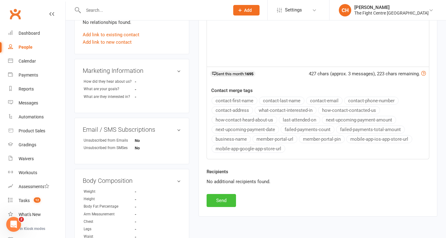
click at [227, 201] on button "Send" at bounding box center [220, 200] width 29 height 13
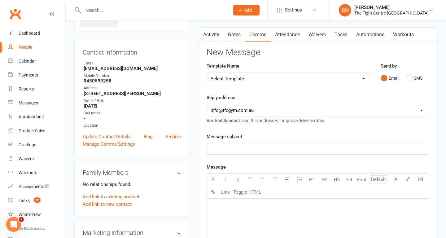
scroll to position [0, 0]
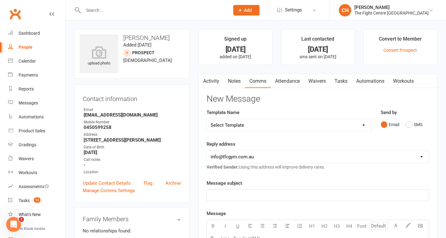
click at [219, 40] on li "Signed up 18 days ago added on 28 Aug 2025" at bounding box center [235, 47] width 74 height 36
click at [214, 82] on link "Activity" at bounding box center [211, 81] width 25 height 14
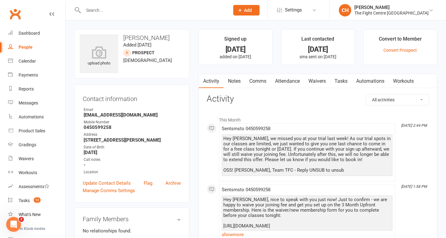
click at [137, 7] on input "text" at bounding box center [153, 10] width 144 height 9
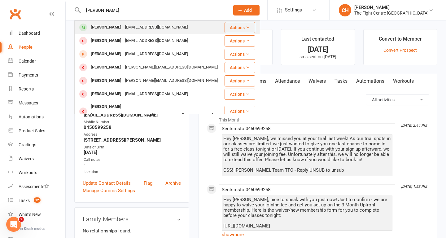
type input "CAMERON CASSI"
click at [114, 27] on div "Cameron Cassidy" at bounding box center [106, 27] width 34 height 9
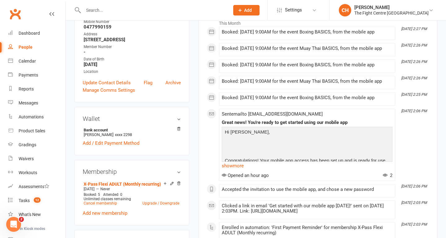
scroll to position [112, 0]
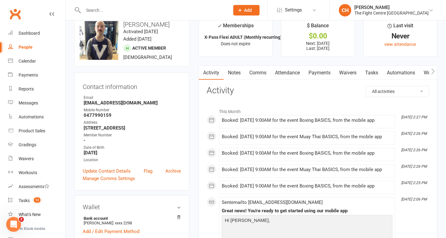
scroll to position [0, 0]
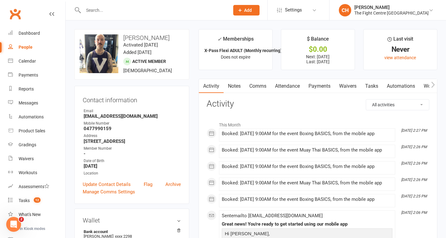
click at [27, 48] on div "People" at bounding box center [26, 47] width 14 height 5
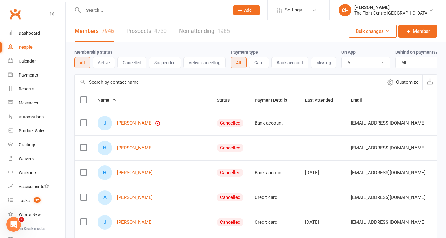
scroll to position [21, 0]
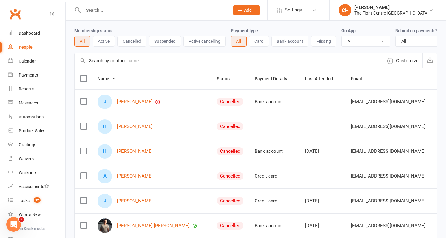
click at [394, 62] on button "Customize" at bounding box center [402, 60] width 40 height 15
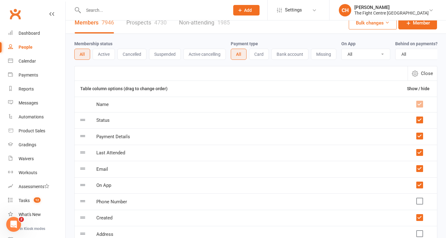
scroll to position [0, 0]
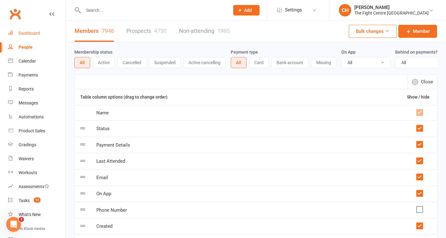
click at [27, 29] on link "Dashboard" at bounding box center [36, 33] width 57 height 14
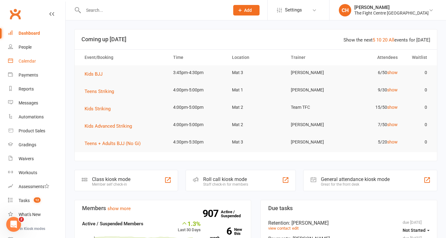
click at [31, 59] on div "Calendar" at bounding box center [27, 60] width 17 height 5
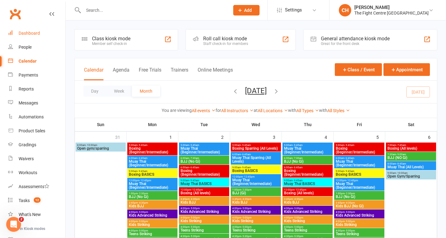
click at [27, 34] on div "Dashboard" at bounding box center [29, 33] width 21 height 5
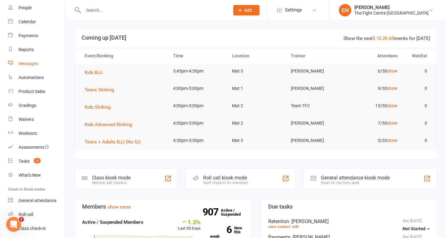
scroll to position [41, 0]
click at [31, 115] on link "Waivers" at bounding box center [36, 118] width 57 height 14
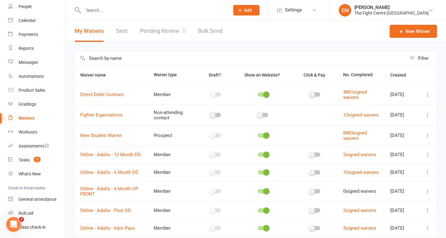
click at [156, 26] on link "Pending Review 0" at bounding box center [162, 30] width 45 height 21
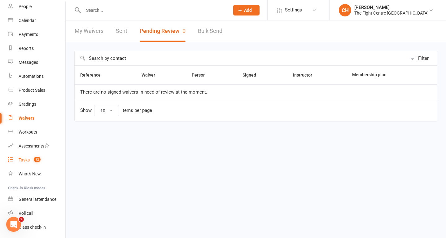
scroll to position [60, 0]
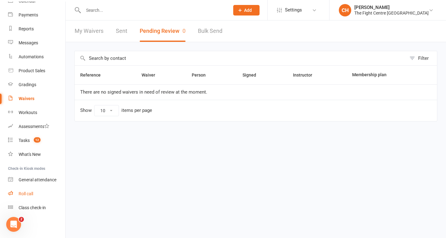
click at [24, 196] on link "Roll call" at bounding box center [36, 194] width 57 height 14
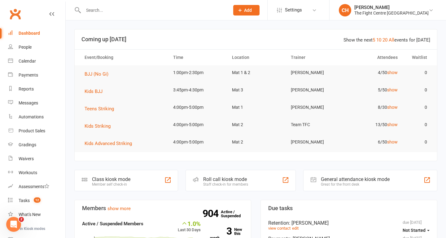
click at [90, 9] on input "text" at bounding box center [153, 10] width 144 height 9
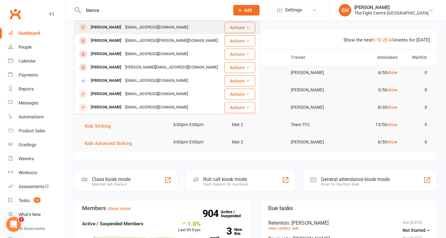
type input "bianca"
click at [102, 29] on div "[PERSON_NAME]" at bounding box center [106, 27] width 34 height 9
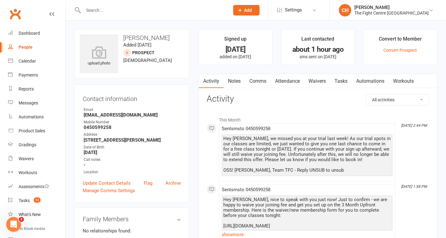
click at [140, 11] on input "text" at bounding box center [153, 10] width 144 height 9
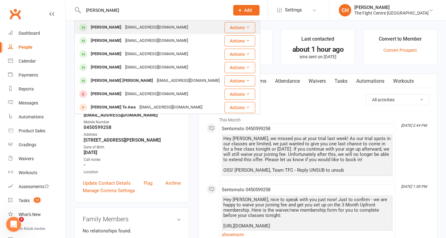
type input "jerlene"
click at [129, 28] on div "[EMAIL_ADDRESS][DOMAIN_NAME]" at bounding box center [156, 27] width 67 height 9
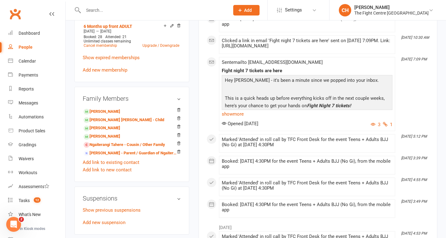
scroll to position [249, 0]
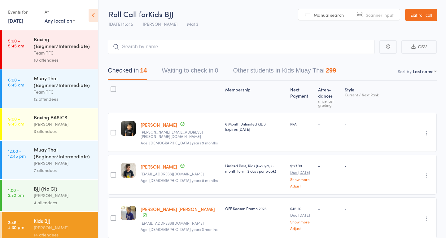
click at [23, 20] on link "[DATE]" at bounding box center [15, 20] width 15 height 7
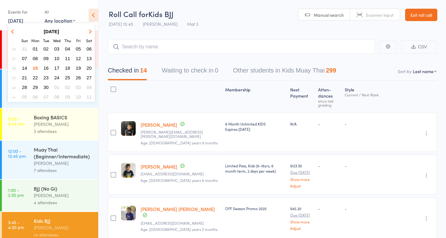
click at [77, 59] on span "12" at bounding box center [78, 58] width 5 height 5
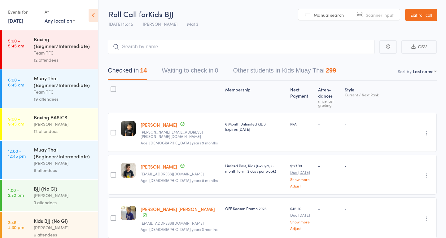
click at [44, 47] on div "Boxing (Beginner/Intermediate)" at bounding box center [63, 43] width 59 height 14
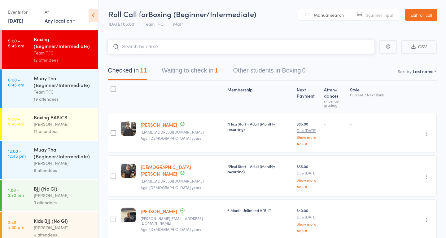
click at [195, 71] on button "Waiting to check in 1" at bounding box center [189, 72] width 56 height 16
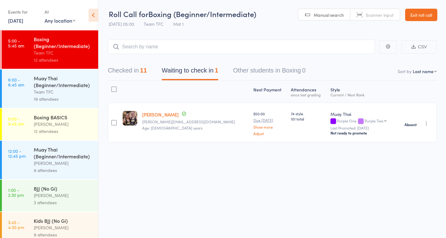
click at [62, 97] on div "19 attendees" at bounding box center [63, 98] width 59 height 7
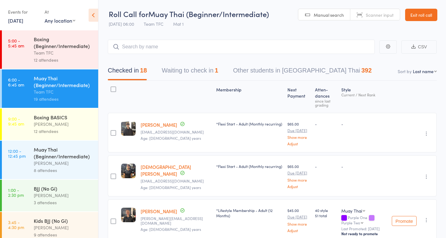
click at [193, 74] on button "Waiting to check in 1" at bounding box center [189, 72] width 56 height 16
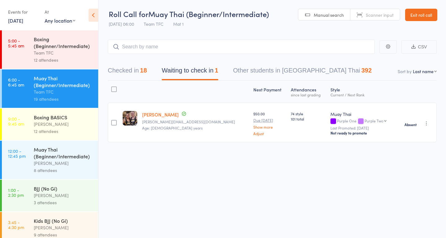
click at [56, 126] on div "[PERSON_NAME]" at bounding box center [63, 123] width 59 height 7
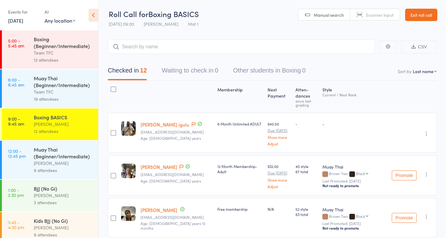
click at [65, 153] on div "Muay Thai (Beginner/Intermediate)" at bounding box center [63, 153] width 59 height 14
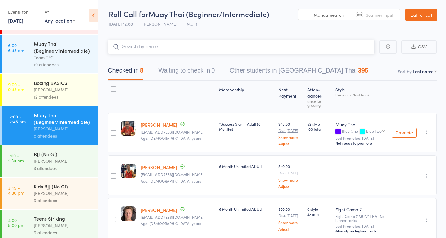
scroll to position [35, 0]
click at [62, 166] on div "3 attendees" at bounding box center [63, 167] width 59 height 7
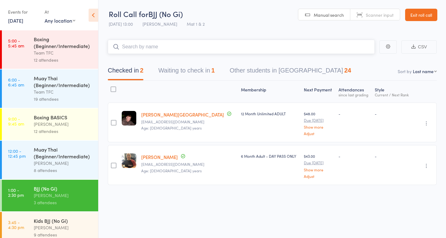
click at [193, 70] on button "Waiting to check in 1" at bounding box center [186, 72] width 56 height 16
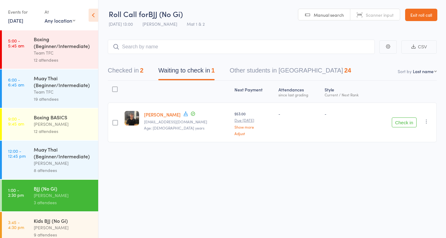
click at [426, 121] on icon "button" at bounding box center [426, 121] width 6 height 6
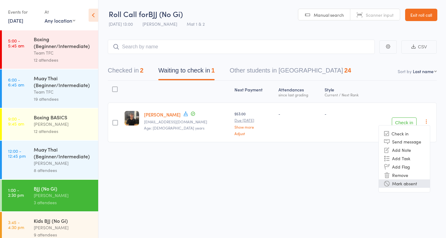
click at [396, 182] on li "Mark absent" at bounding box center [403, 183] width 51 height 8
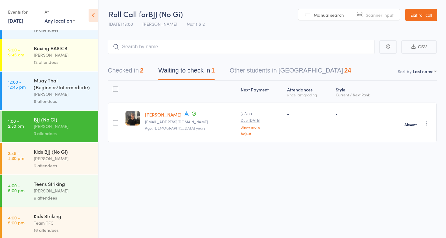
scroll to position [98, 0]
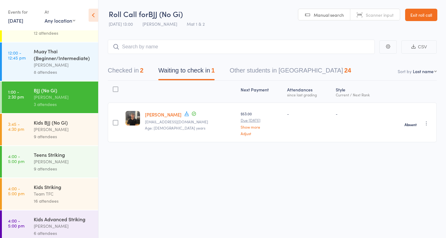
click at [57, 128] on div "[PERSON_NAME]" at bounding box center [63, 129] width 59 height 7
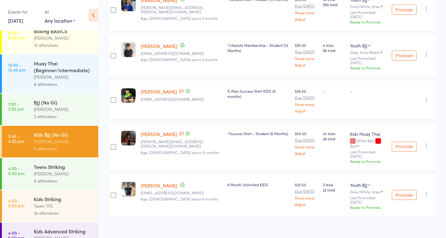
scroll to position [87, 0]
click at [47, 174] on div "[PERSON_NAME]" at bounding box center [63, 172] width 59 height 7
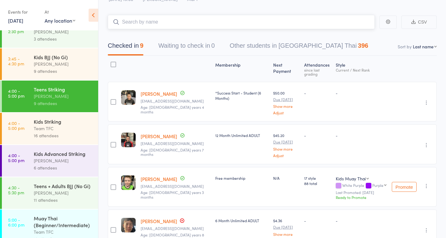
scroll to position [164, 0]
click at [57, 121] on div "Kids Striking" at bounding box center [63, 120] width 59 height 7
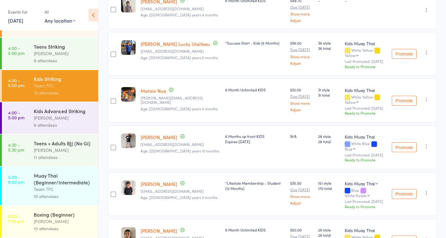
scroll to position [400, 0]
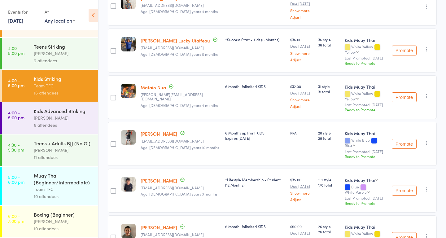
click at [57, 122] on div "6 attendees" at bounding box center [63, 124] width 59 height 7
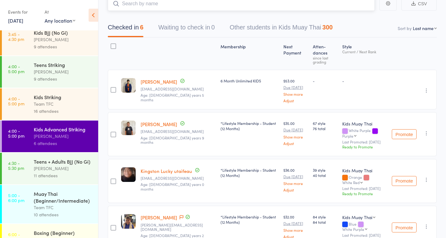
scroll to position [206, 0]
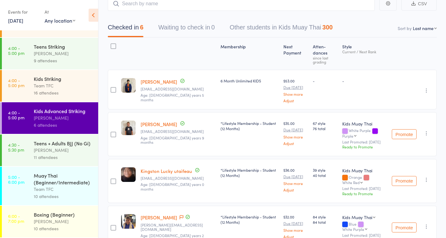
click at [46, 150] on div "[PERSON_NAME]" at bounding box center [63, 149] width 59 height 7
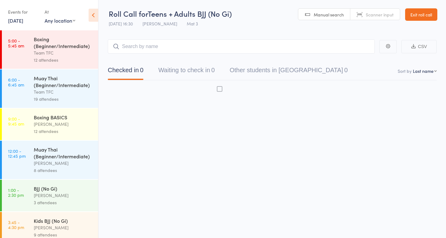
scroll to position [0, 0]
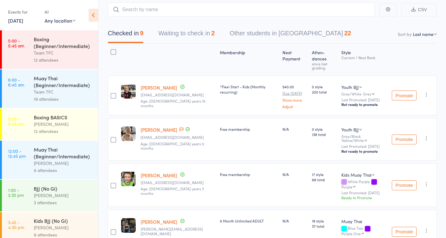
click at [211, 38] on button "Waiting to check in 2" at bounding box center [186, 35] width 56 height 16
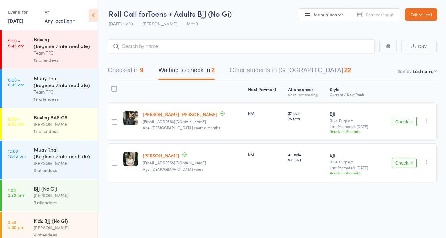
click at [427, 121] on icon "button" at bounding box center [426, 120] width 6 height 6
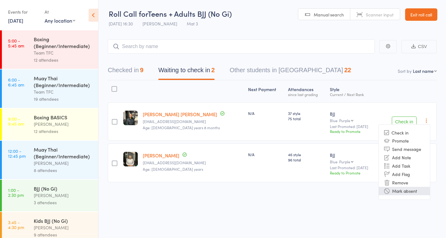
click at [408, 189] on li "Mark absent" at bounding box center [403, 191] width 51 height 8
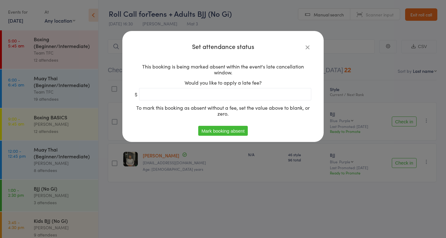
click at [239, 131] on button "Mark booking absent" at bounding box center [222, 131] width 49 height 10
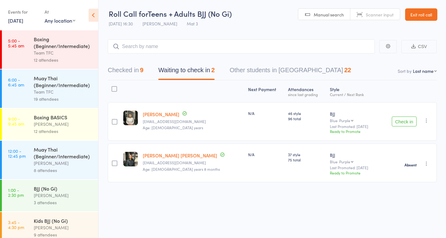
click at [426, 121] on icon "button" at bounding box center [426, 120] width 6 height 6
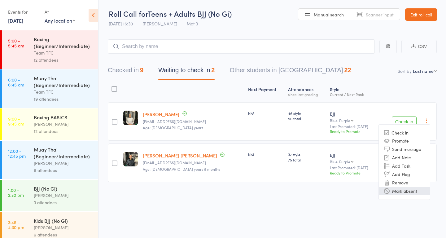
click at [407, 189] on li "Mark absent" at bounding box center [403, 191] width 51 height 8
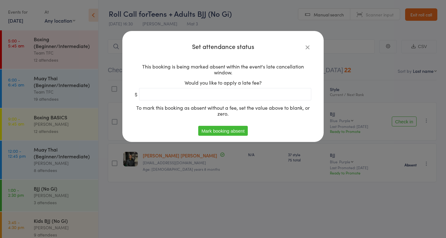
click at [239, 129] on button "Mark booking absent" at bounding box center [222, 131] width 49 height 10
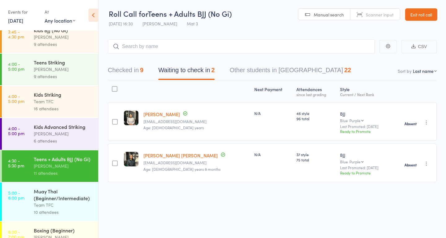
scroll to position [206, 0]
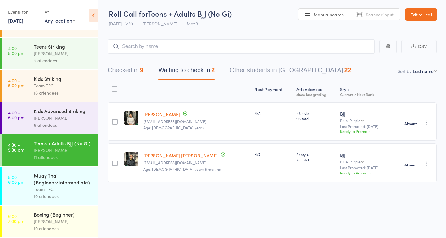
click at [44, 180] on div "Muay Thai (Beginner/Intermediate)" at bounding box center [63, 179] width 59 height 14
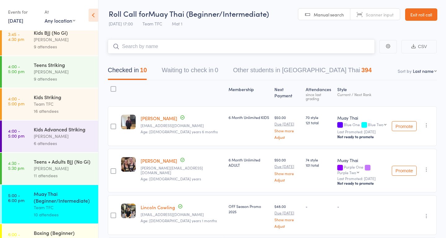
scroll to position [206, 0]
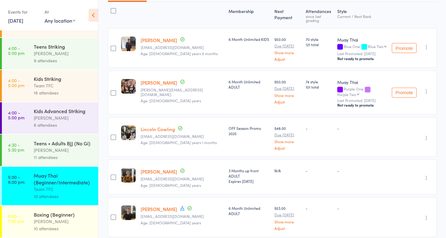
click at [59, 222] on div "[PERSON_NAME]" at bounding box center [63, 220] width 59 height 7
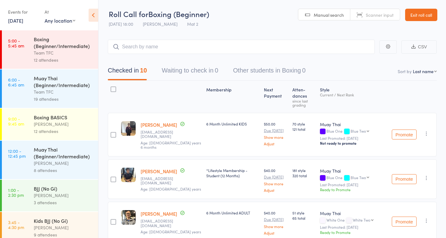
click at [23, 21] on link "[DATE]" at bounding box center [15, 20] width 15 height 7
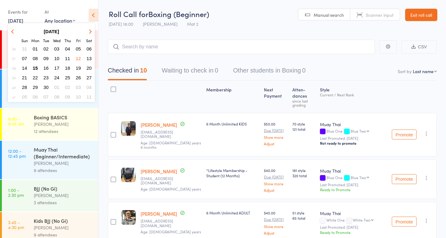
click at [91, 58] on span "13" at bounding box center [88, 58] width 5 height 5
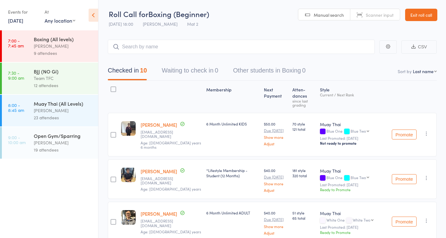
click at [50, 40] on div "Boxing (All levels)" at bounding box center [63, 39] width 59 height 7
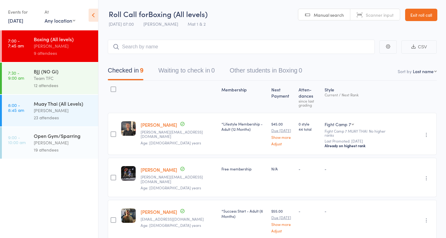
click at [34, 77] on div "Team TFC" at bounding box center [63, 78] width 59 height 7
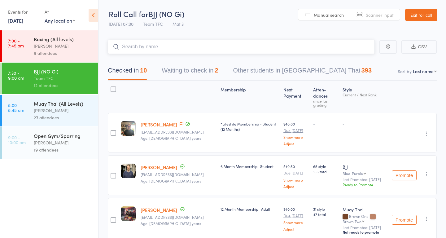
click at [178, 71] on button "Waiting to check in 2" at bounding box center [189, 72] width 56 height 16
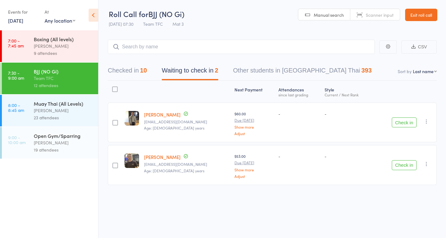
click at [426, 121] on icon "button" at bounding box center [426, 121] width 6 height 6
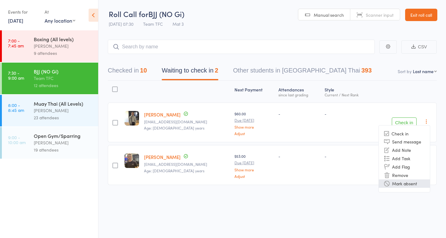
click at [415, 185] on li "Mark absent" at bounding box center [403, 183] width 51 height 8
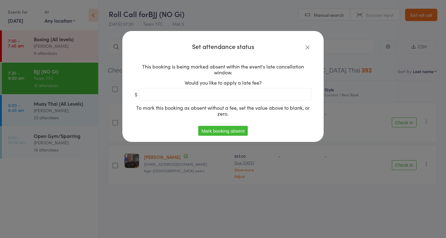
click at [227, 132] on button "Mark booking absent" at bounding box center [222, 131] width 49 height 10
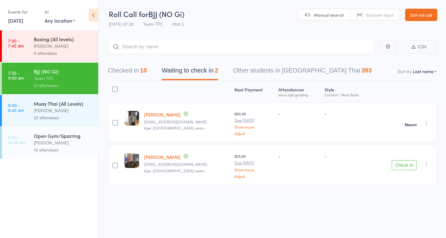
click at [425, 163] on icon "button" at bounding box center [426, 164] width 6 height 6
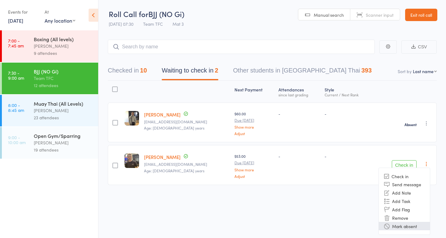
click at [398, 226] on li "Mark absent" at bounding box center [403, 226] width 51 height 8
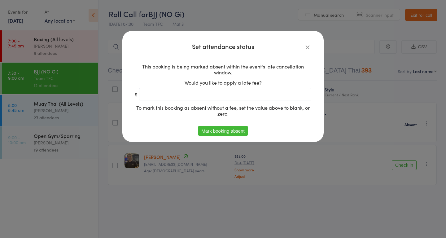
click at [227, 131] on button "Mark booking absent" at bounding box center [222, 131] width 49 height 10
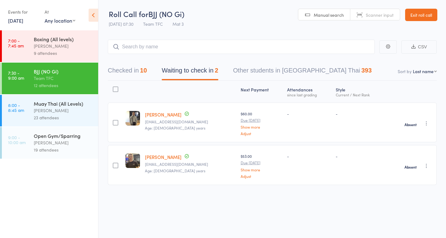
click at [63, 113] on div "[PERSON_NAME]" at bounding box center [63, 110] width 59 height 7
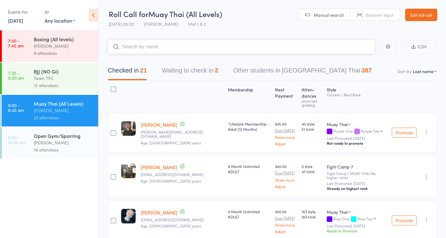
click at [205, 68] on button "Waiting to check in 2" at bounding box center [189, 72] width 56 height 16
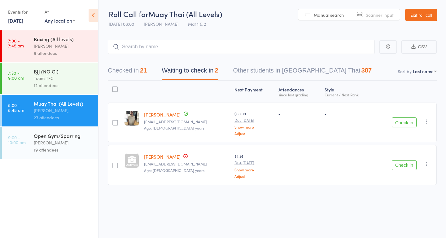
click at [428, 124] on button "button" at bounding box center [425, 121] width 7 height 7
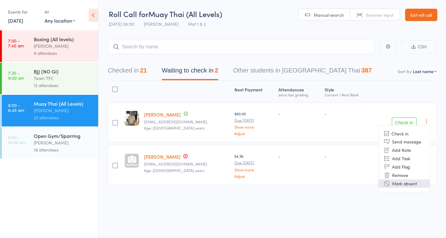
click at [408, 182] on li "Mark absent" at bounding box center [403, 183] width 51 height 8
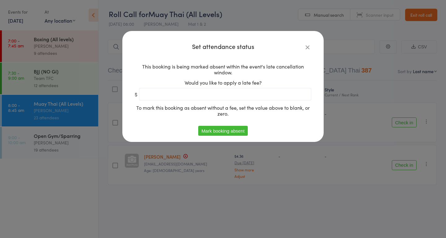
click at [232, 130] on button "Mark booking absent" at bounding box center [222, 131] width 49 height 10
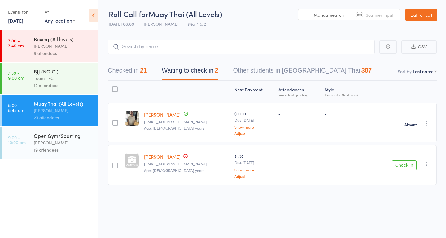
click at [427, 166] on icon "button" at bounding box center [426, 164] width 6 height 6
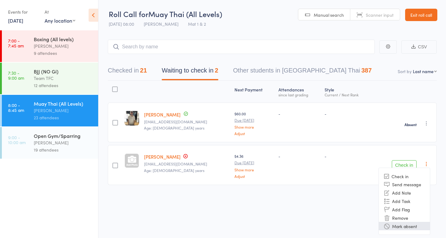
click at [402, 225] on li "Mark absent" at bounding box center [403, 226] width 51 height 8
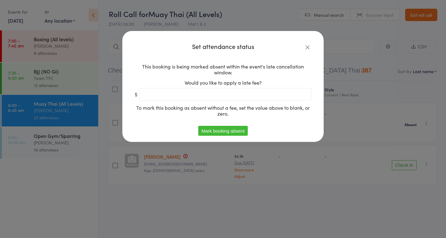
click at [235, 132] on button "Mark booking absent" at bounding box center [222, 131] width 49 height 10
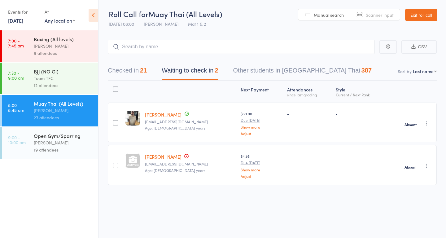
click at [49, 140] on div "[PERSON_NAME]" at bounding box center [63, 142] width 59 height 7
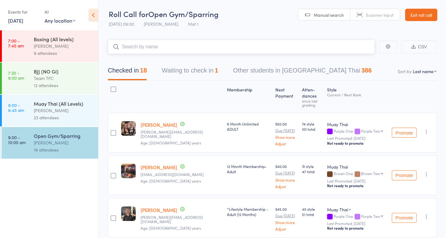
click at [208, 74] on button "Waiting to check in 1" at bounding box center [189, 72] width 56 height 16
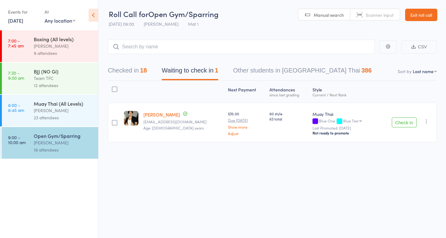
click at [425, 122] on icon "button" at bounding box center [426, 121] width 6 height 6
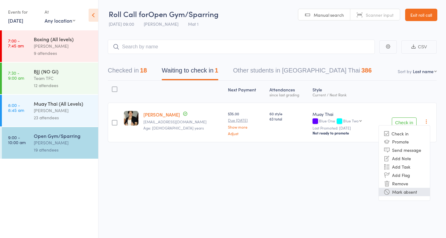
click at [407, 190] on li "Mark absent" at bounding box center [403, 191] width 51 height 8
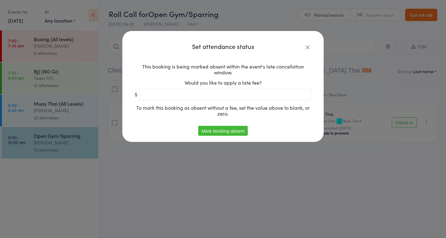
click at [221, 134] on button "Mark booking absent" at bounding box center [222, 131] width 49 height 10
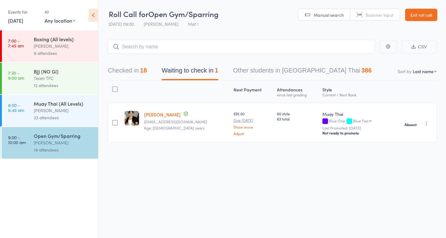
click at [419, 13] on link "Exit roll call" at bounding box center [421, 15] width 32 height 12
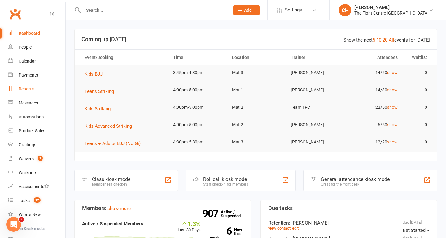
click at [24, 93] on link "Reports" at bounding box center [36, 89] width 57 height 14
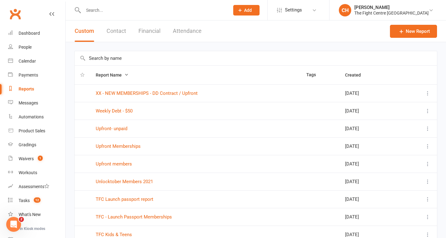
click at [117, 57] on input "text" at bounding box center [256, 58] width 362 height 14
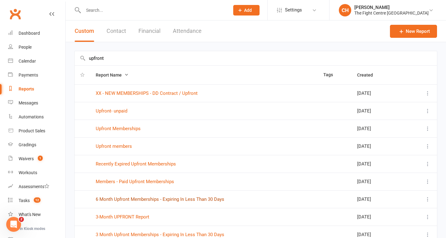
type input "upfront"
click at [168, 197] on link "6 Month Upfront Memberships - Expiring In Less Than 30 Days" at bounding box center [160, 199] width 128 height 6
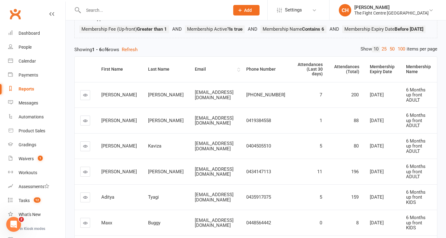
scroll to position [56, 0]
click at [86, 97] on icon at bounding box center [85, 95] width 5 height 5
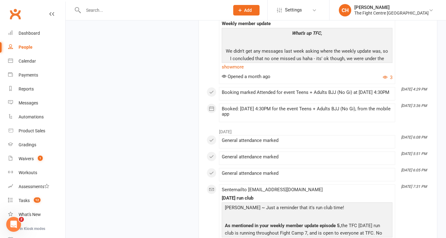
scroll to position [1139, 0]
click at [234, 71] on link "show more" at bounding box center [307, 66] width 170 height 9
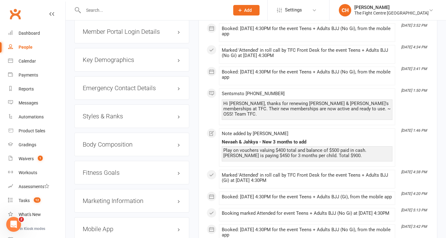
scroll to position [625, 0]
